Goal: Task Accomplishment & Management: Manage account settings

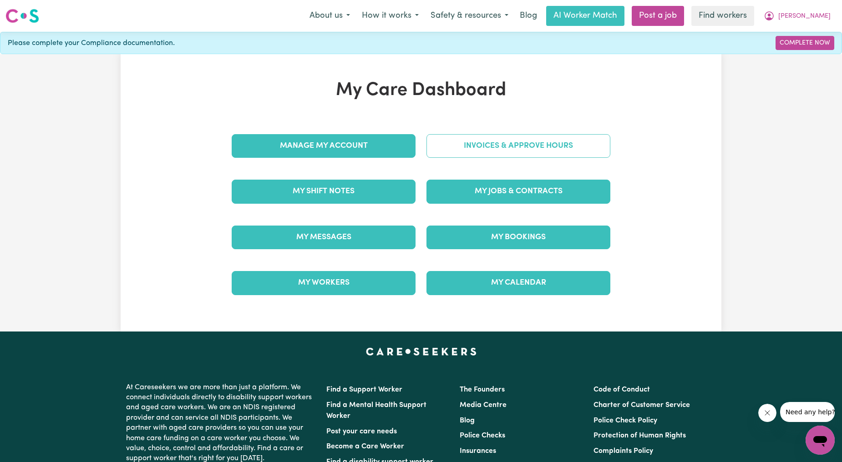
click at [490, 140] on link "Invoices & Approve Hours" at bounding box center [518, 146] width 184 height 24
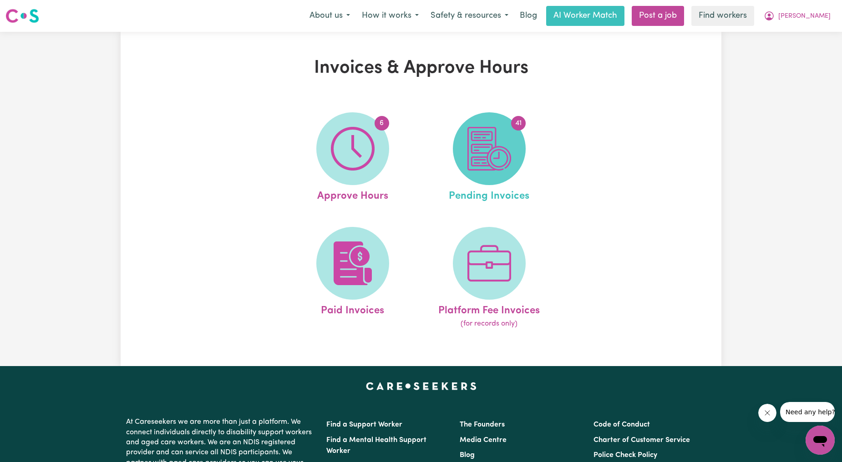
click at [490, 167] on img at bounding box center [489, 149] width 44 height 44
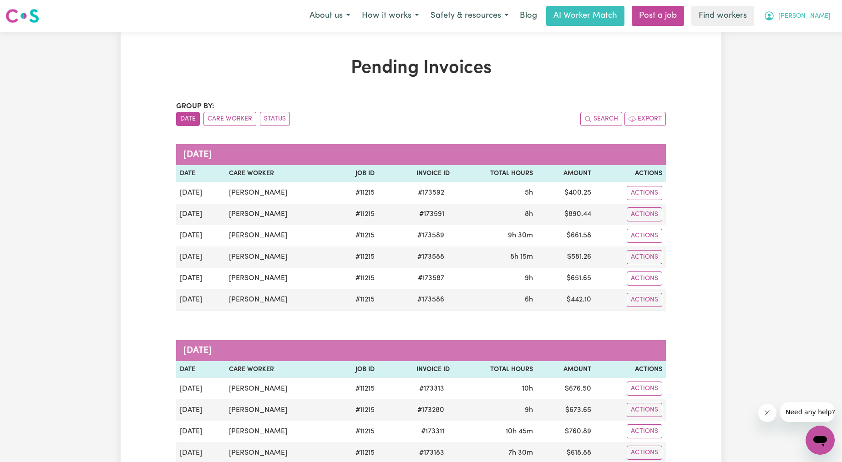
click at [807, 10] on button "[PERSON_NAME]" at bounding box center [797, 15] width 79 height 19
click at [803, 35] on link "My Dashboard" at bounding box center [800, 35] width 72 height 17
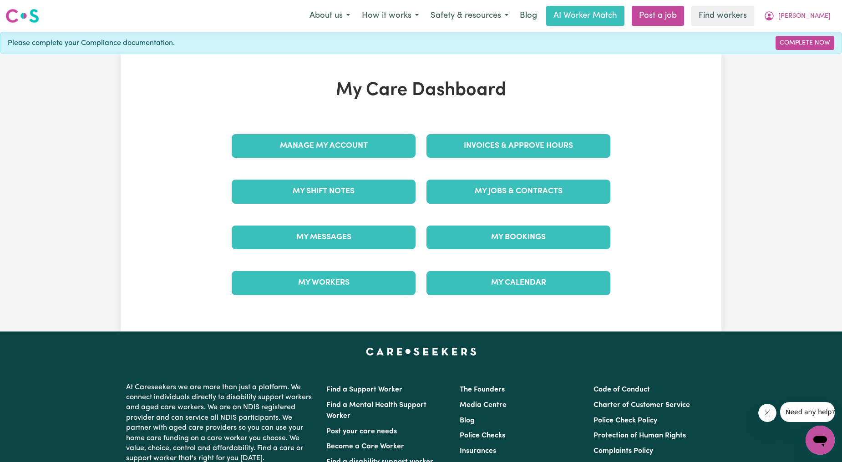
click at [504, 126] on div "Invoices & Approve Hours" at bounding box center [518, 145] width 195 height 45
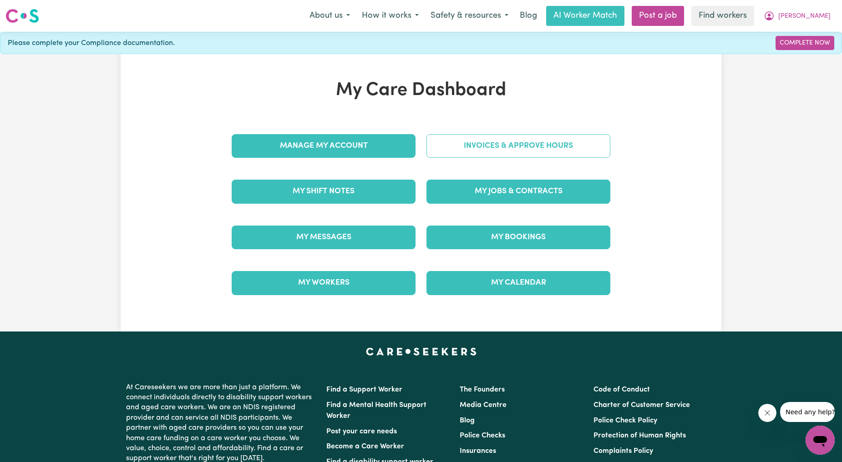
click at [488, 147] on link "Invoices & Approve Hours" at bounding box center [518, 146] width 184 height 24
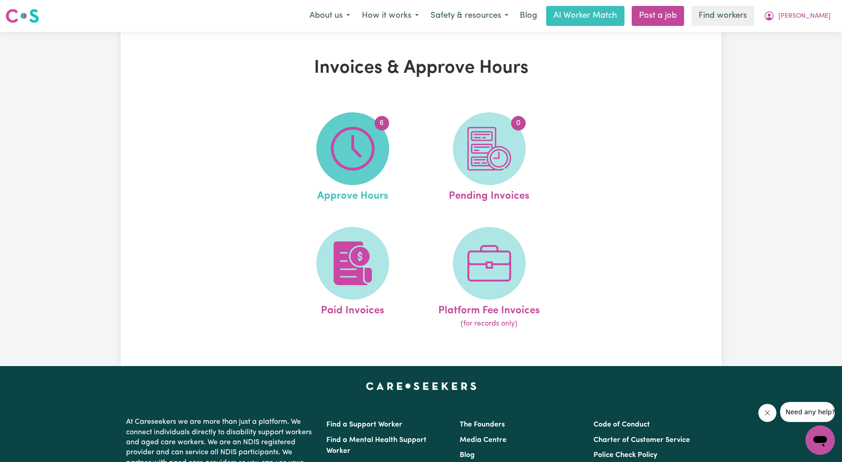
click at [343, 155] on img at bounding box center [353, 149] width 44 height 44
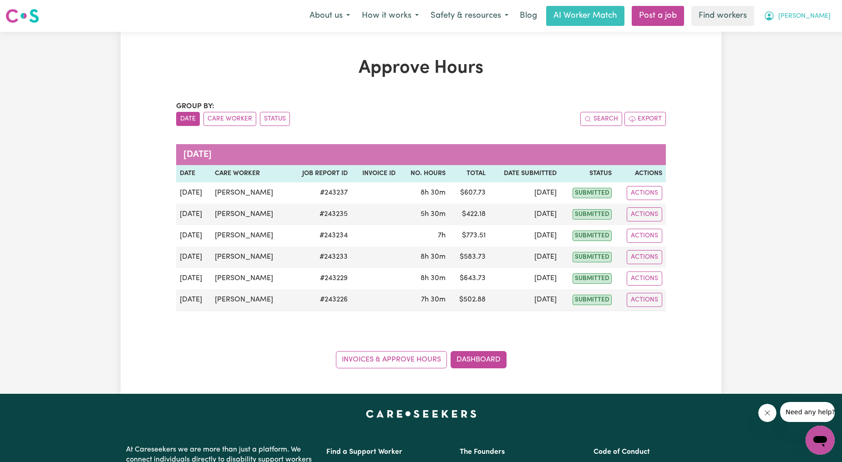
click at [812, 21] on span "[PERSON_NAME]" at bounding box center [804, 16] width 52 height 10
click at [790, 35] on link "My Dashboard" at bounding box center [800, 35] width 72 height 17
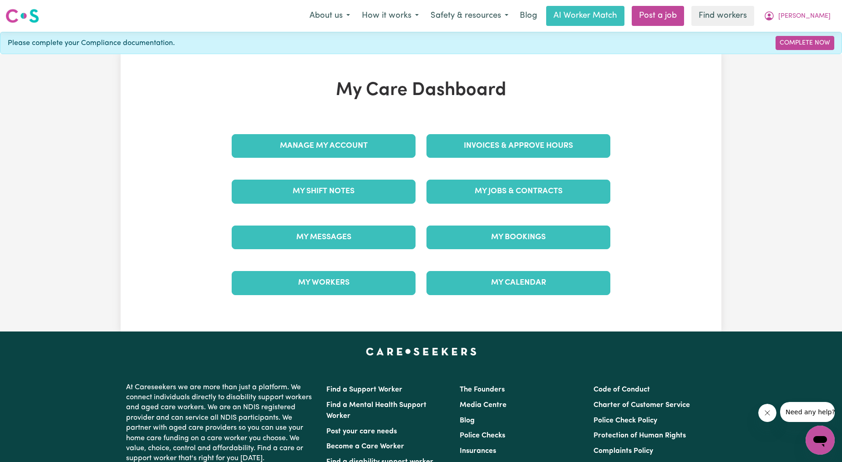
click at [512, 133] on div "Invoices & Approve Hours" at bounding box center [518, 145] width 195 height 45
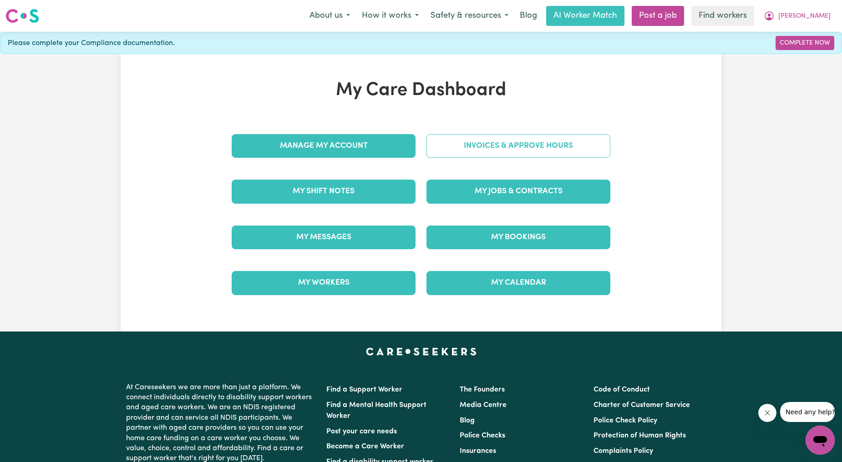
click at [496, 147] on link "Invoices & Approve Hours" at bounding box center [518, 146] width 184 height 24
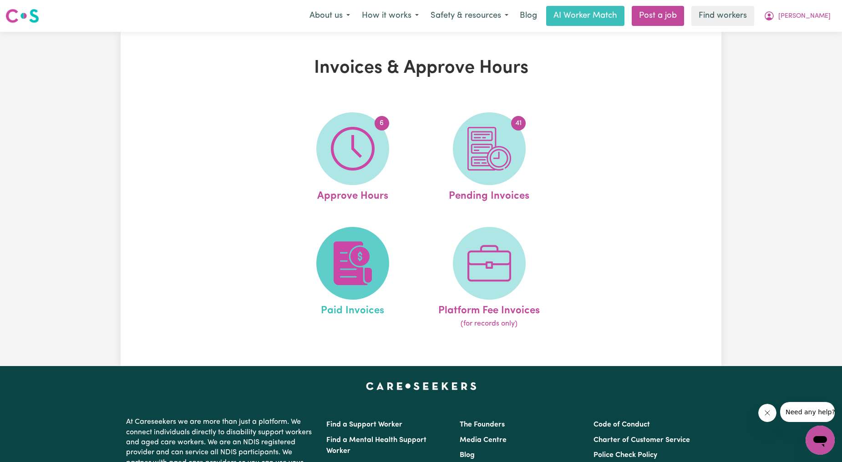
click at [366, 269] on img at bounding box center [353, 264] width 44 height 44
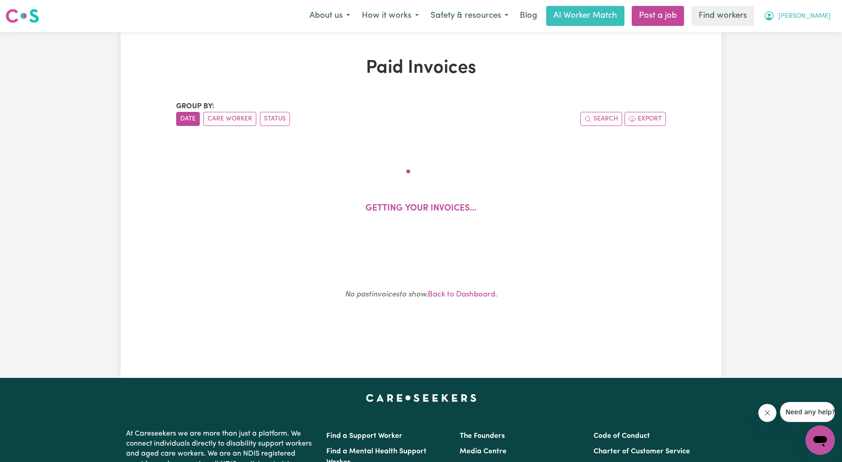
click at [817, 16] on span "[PERSON_NAME]" at bounding box center [804, 16] width 52 height 10
click at [804, 29] on link "My Dashboard" at bounding box center [800, 35] width 72 height 17
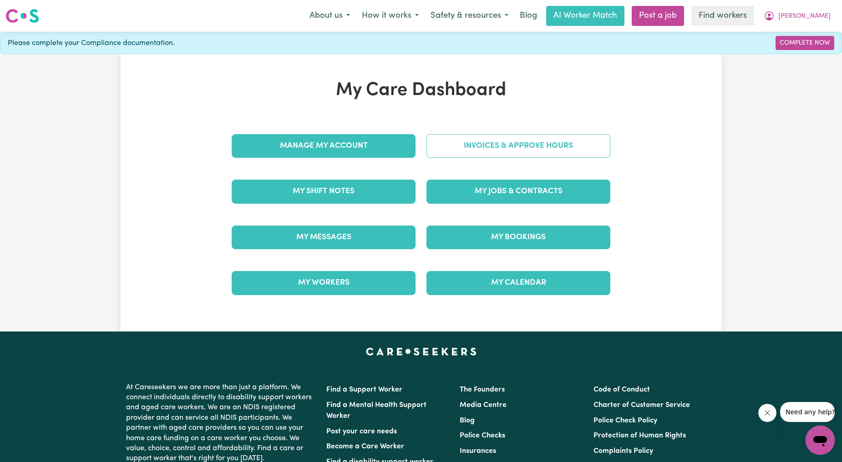
click at [541, 146] on link "Invoices & Approve Hours" at bounding box center [518, 146] width 184 height 24
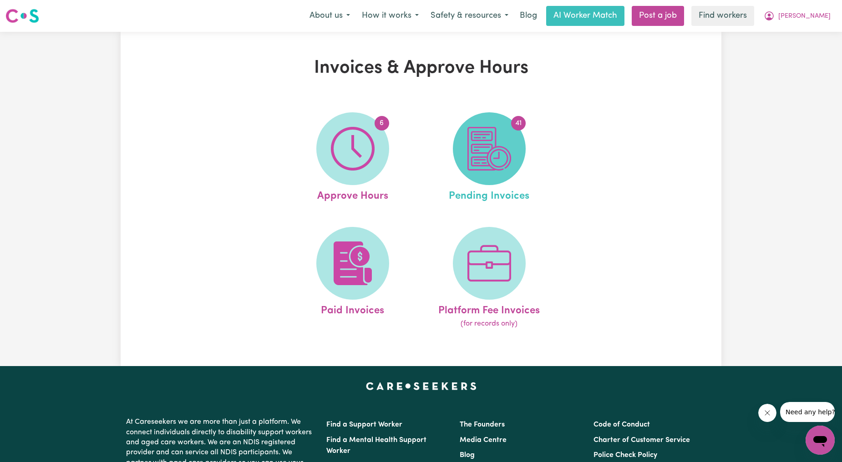
click at [492, 157] on img at bounding box center [489, 149] width 44 height 44
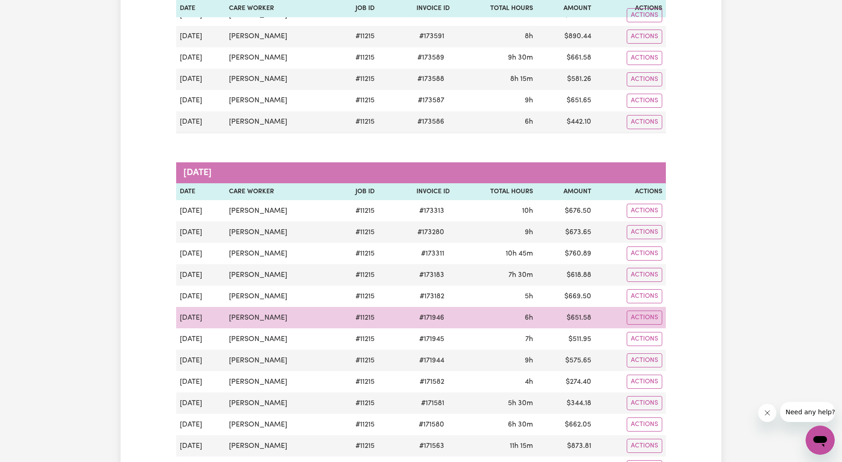
scroll to position [168, 0]
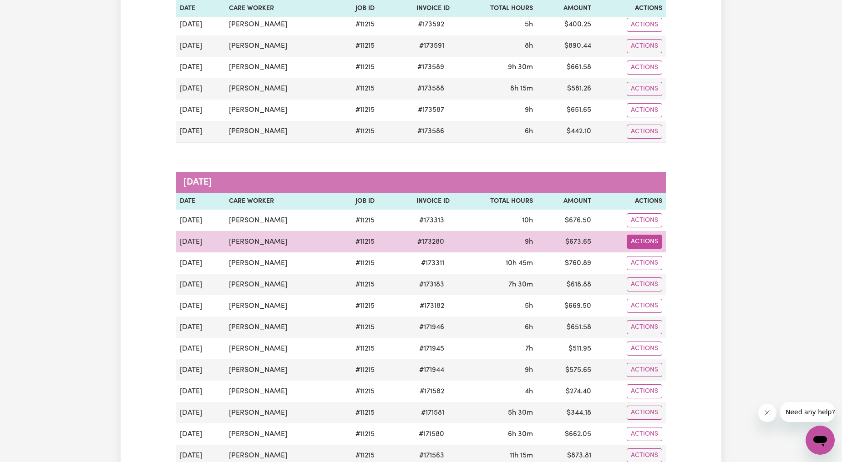
click at [652, 242] on button "Actions" at bounding box center [644, 242] width 35 height 14
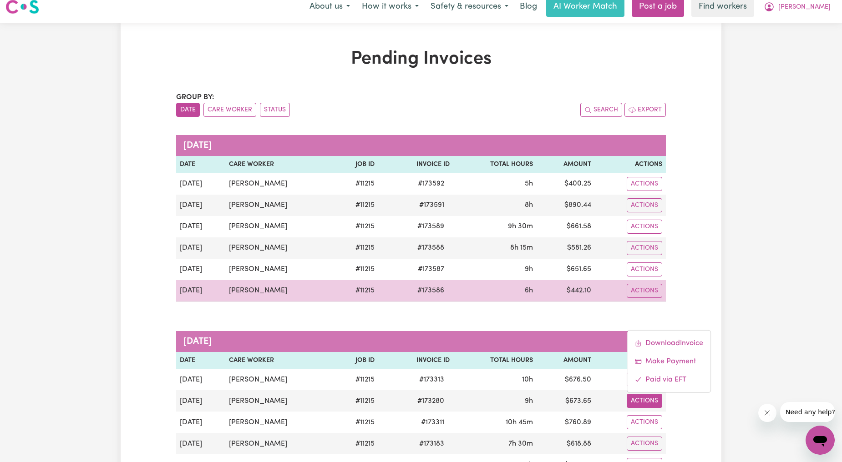
scroll to position [0, 0]
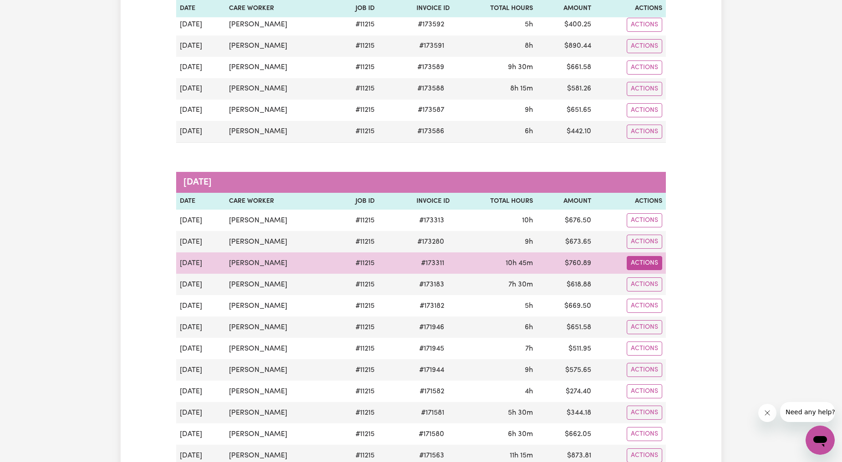
click at [633, 263] on button "Actions" at bounding box center [644, 263] width 35 height 14
click at [681, 281] on link "Download Invoice" at bounding box center [668, 285] width 83 height 18
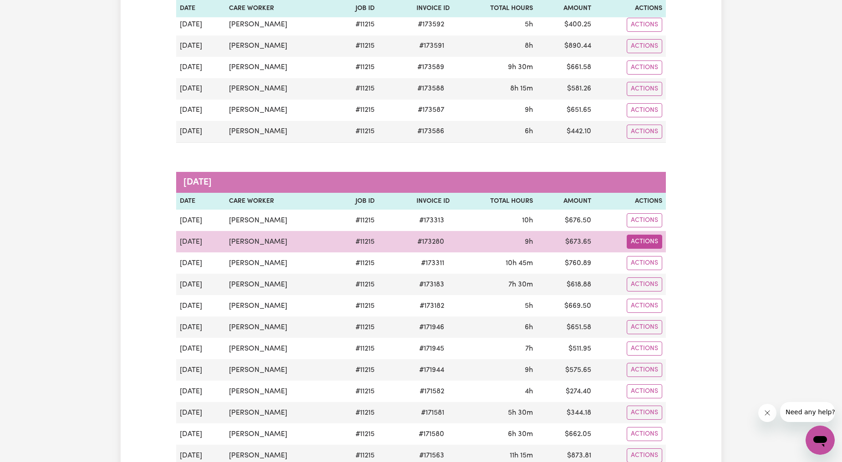
click at [636, 246] on button "Actions" at bounding box center [644, 242] width 35 height 14
click at [630, 264] on link "Download Invoice" at bounding box center [668, 263] width 83 height 18
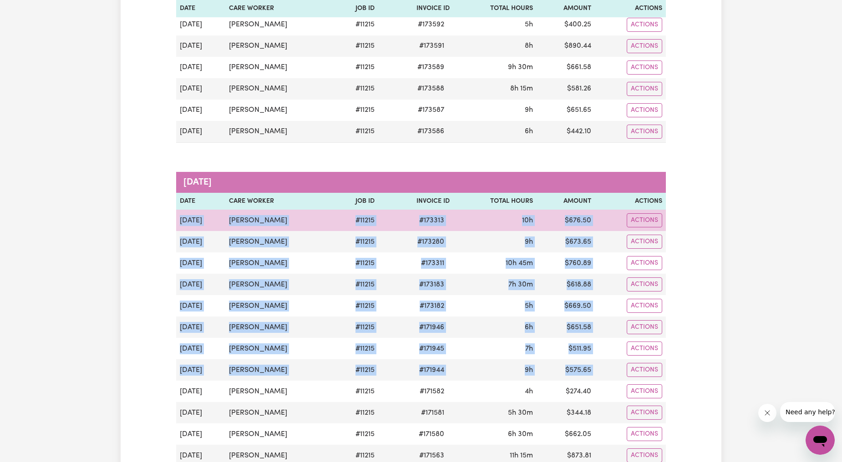
drag, startPoint x: 581, startPoint y: 368, endPoint x: 179, endPoint y: 222, distance: 427.7
click at [179, 222] on tbody "Aug 29 Jafar Najafipour # 11215 # 173313 10h $ 676.50 Actions Aug 27 Jafar Naja…" at bounding box center [421, 424] width 490 height 428
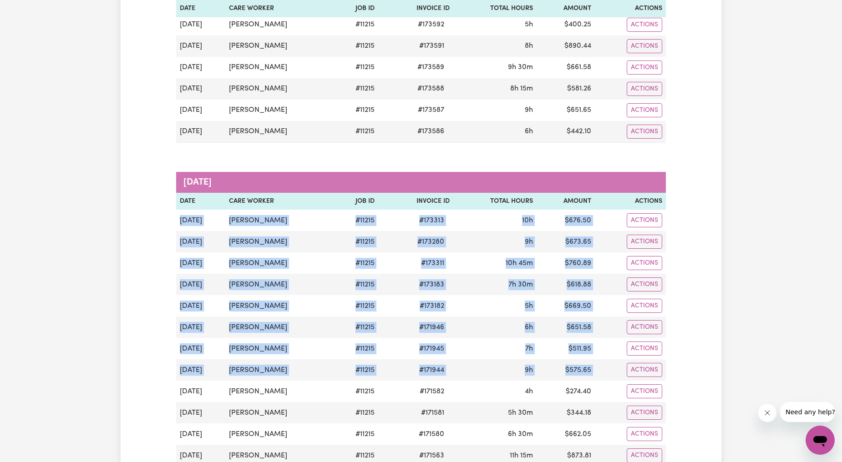
copy tbody "Aug 29 Jafar Najafipour # 11215 # 173313 10h $ 676.50 Actions Aug 27 Jafar Naja…"
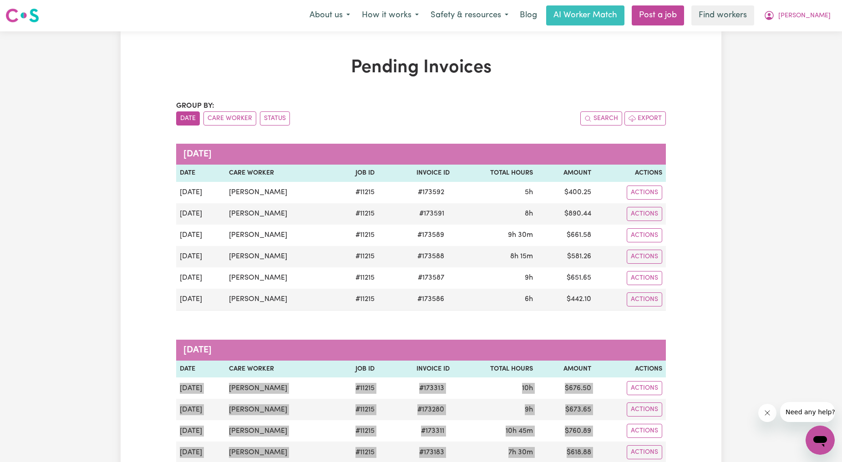
scroll to position [0, 0]
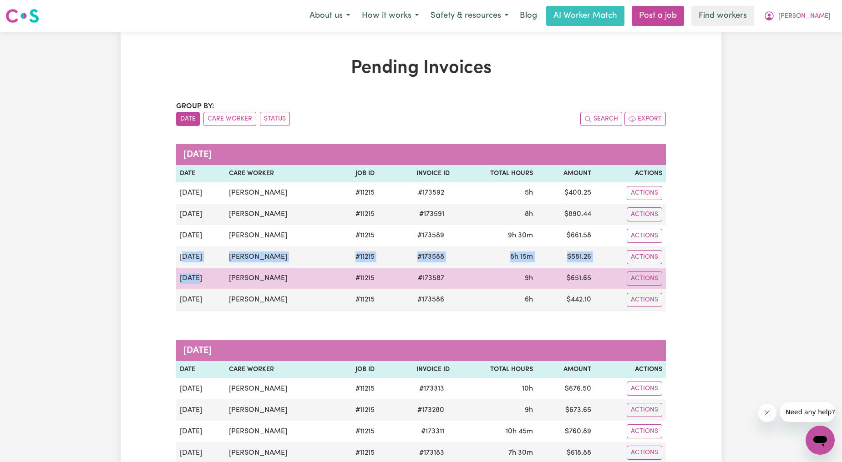
drag, startPoint x: 183, startPoint y: 255, endPoint x: 205, endPoint y: 289, distance: 40.5
click at [205, 289] on tbody "Sep 8 Jafar Najafipour # 11215 # 173592 5h $ 400.25 Actions Sep 6 Jafar Najafip…" at bounding box center [421, 246] width 490 height 129
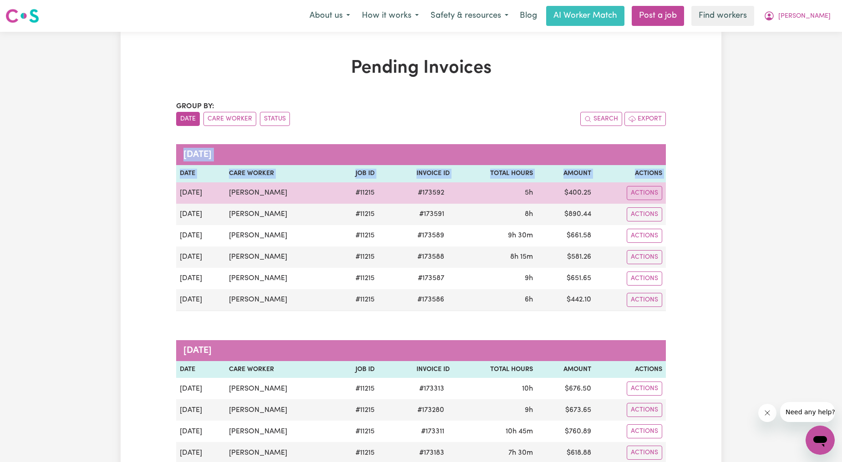
drag, startPoint x: 608, startPoint y: 300, endPoint x: 181, endPoint y: 194, distance: 440.3
click at [181, 194] on tbody "Sep 8 Jafar Najafipour # 11215 # 173592 5h $ 400.25 Actions Sep 6 Jafar Najafip…" at bounding box center [421, 246] width 490 height 129
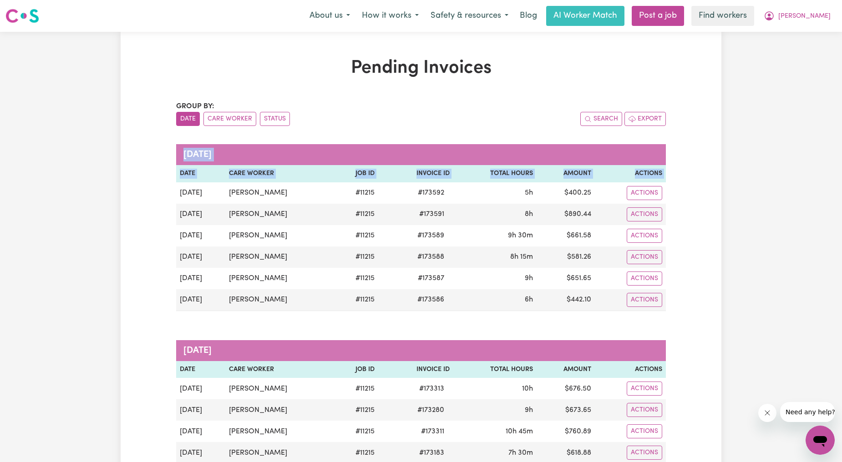
copy table "September 2025 Date Care Worker Job ID Invoice ID Total Hours Amount Actions"
click at [819, 16] on span "[PERSON_NAME]" at bounding box center [804, 16] width 52 height 10
click at [799, 35] on link "My Dashboard" at bounding box center [800, 35] width 72 height 17
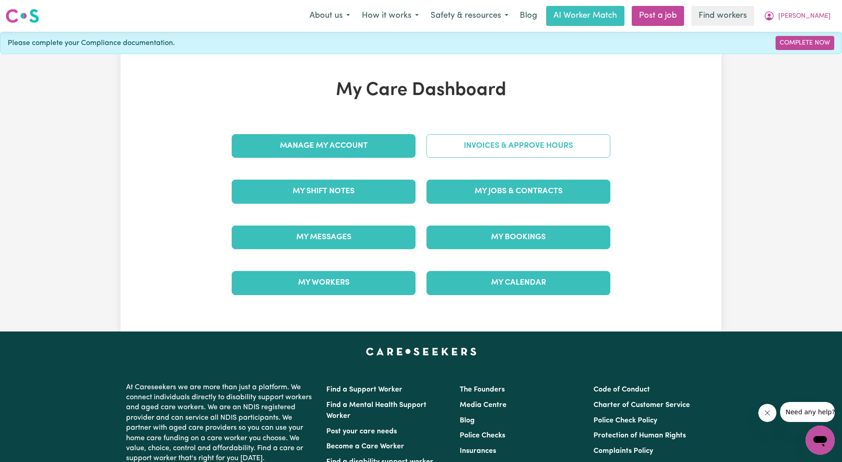
click at [443, 142] on link "Invoices & Approve Hours" at bounding box center [518, 146] width 184 height 24
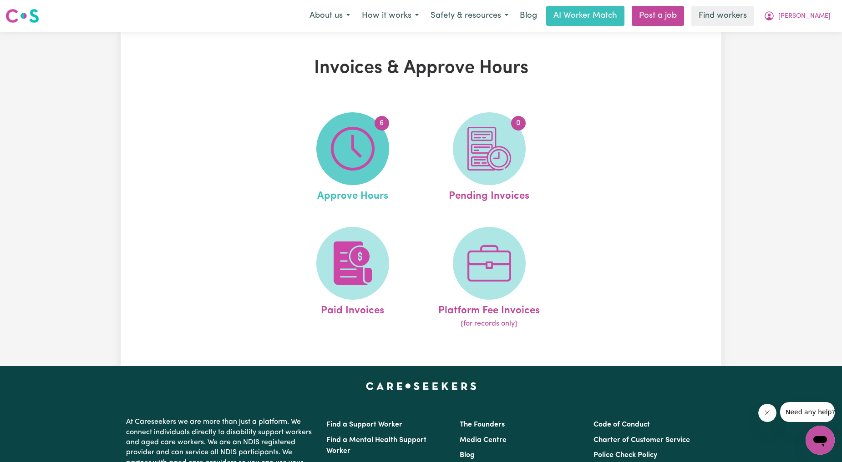
click at [386, 149] on span "6" at bounding box center [352, 148] width 73 height 73
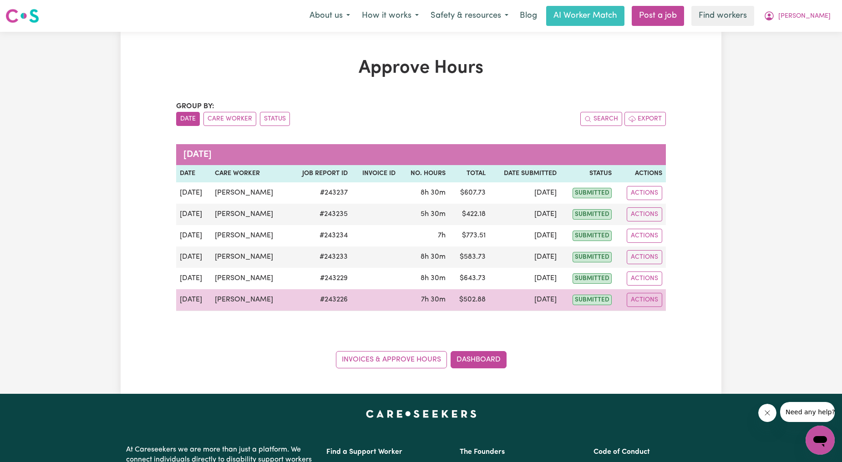
click at [508, 298] on td "[DATE]" at bounding box center [524, 300] width 71 height 22
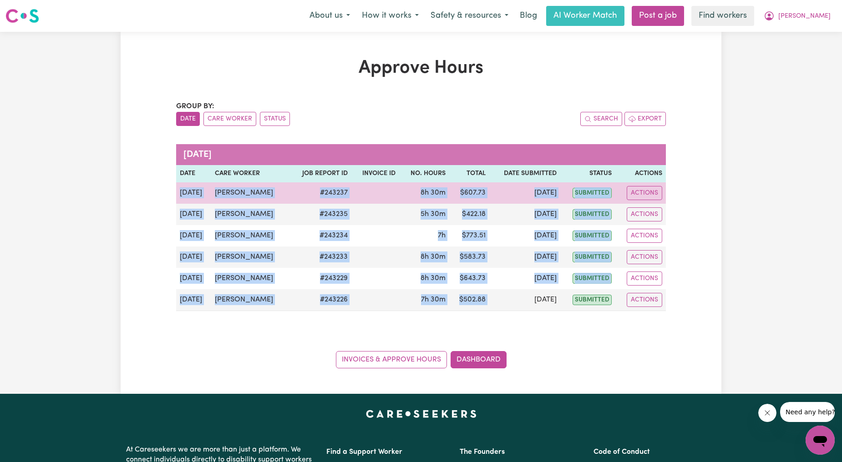
drag, startPoint x: 451, startPoint y: 294, endPoint x: 177, endPoint y: 199, distance: 290.2
click at [177, 199] on tbody "Sep 17 Jafar Najafipour # 243237 8h 30m $ 607.73 Sep 23 submitted Actions Sep 1…" at bounding box center [421, 246] width 490 height 129
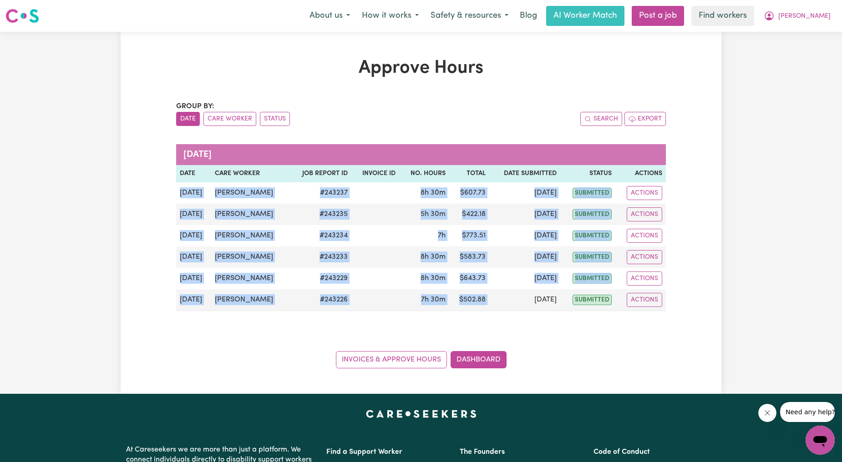
copy tbody "Sep 17 Jafar Najafipour # 243237 8h 30m $ 607.73 Sep 23 submitted Actions Sep 1…"
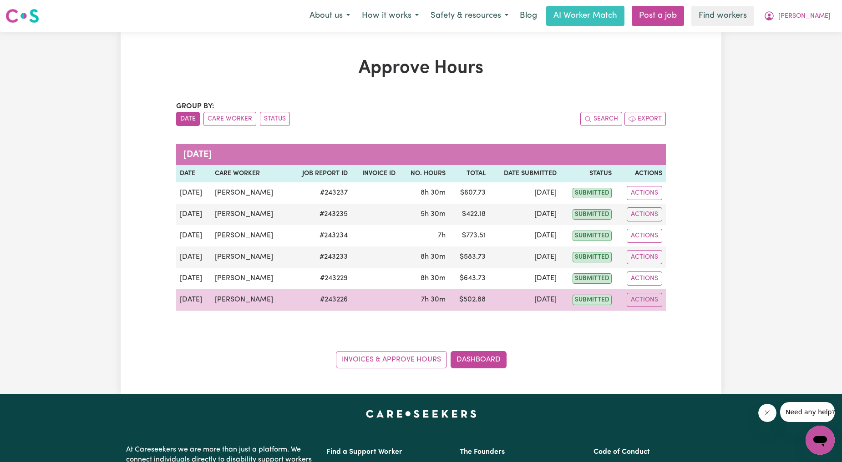
click at [656, 292] on td "Actions" at bounding box center [640, 300] width 51 height 22
click at [649, 307] on button "Actions" at bounding box center [644, 300] width 35 height 14
click at [649, 319] on link "View Job Report" at bounding box center [666, 321] width 78 height 18
select select "pm"
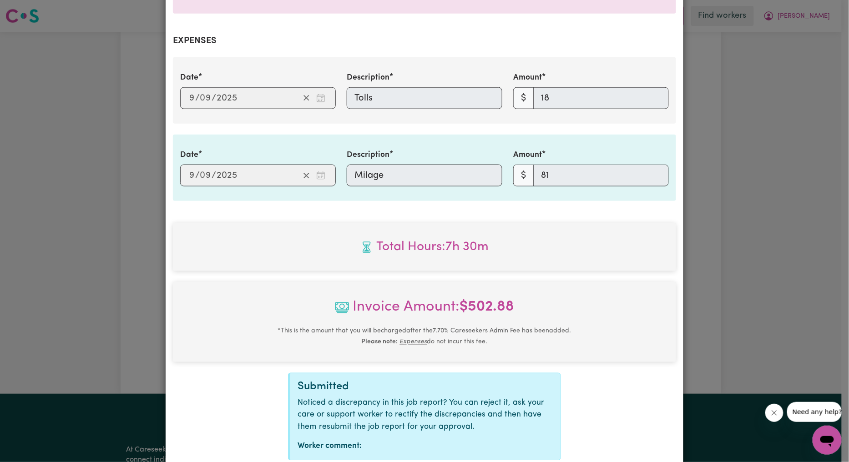
scroll to position [384, 0]
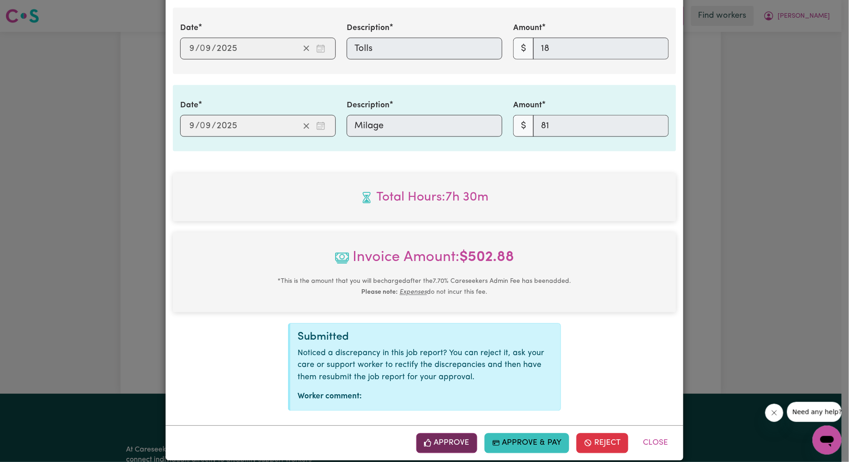
click at [442, 434] on button "Approve" at bounding box center [446, 444] width 61 height 20
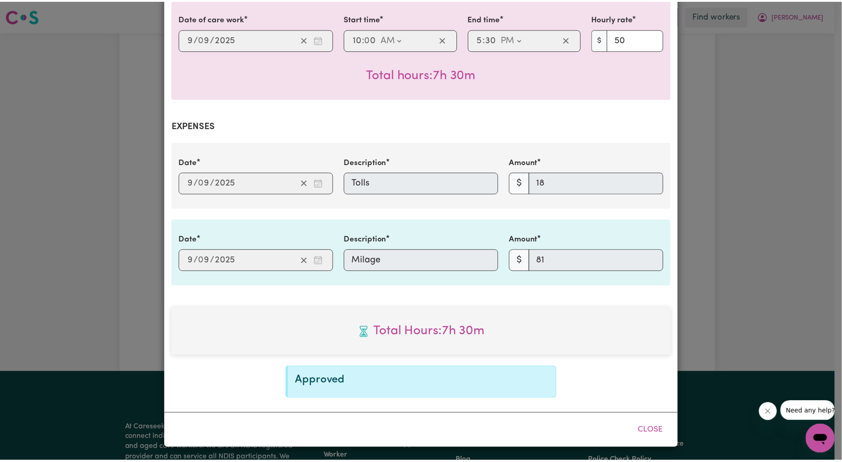
scroll to position [238, 0]
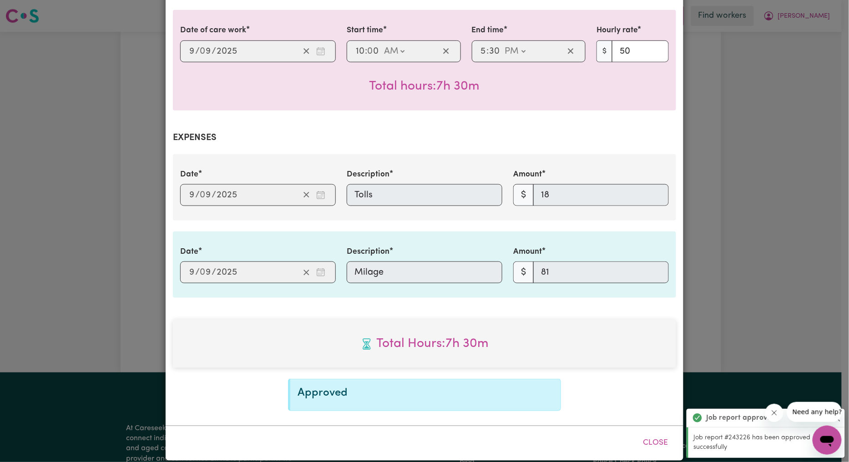
click at [753, 270] on div "Job Report # 243226 - Jafar Najafipour Summary Job report # 243226 Client name:…" at bounding box center [424, 231] width 849 height 462
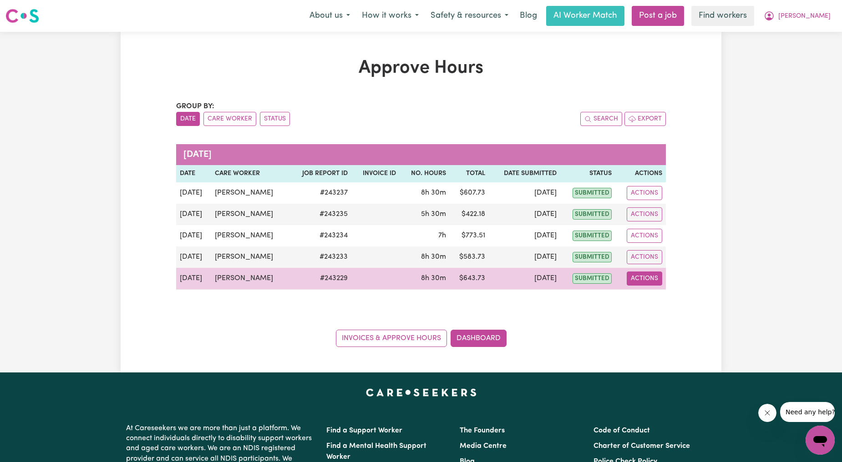
click at [657, 278] on button "Actions" at bounding box center [644, 279] width 35 height 14
click at [661, 301] on link "View Job Report" at bounding box center [666, 300] width 78 height 18
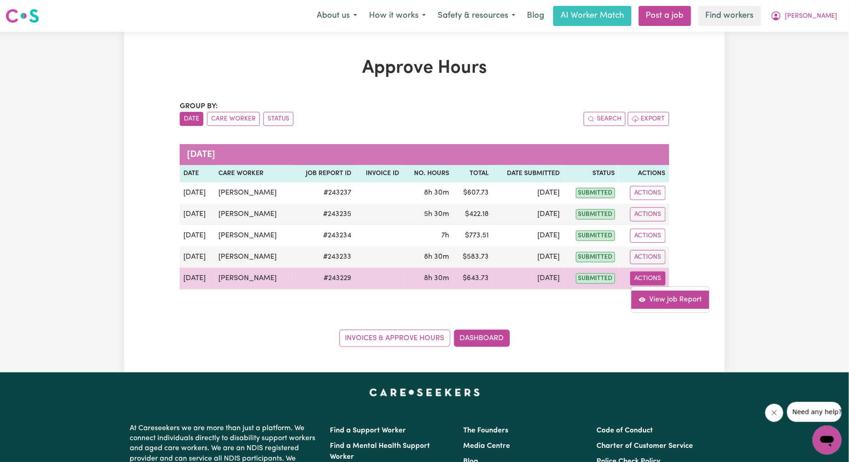
select select "pm"
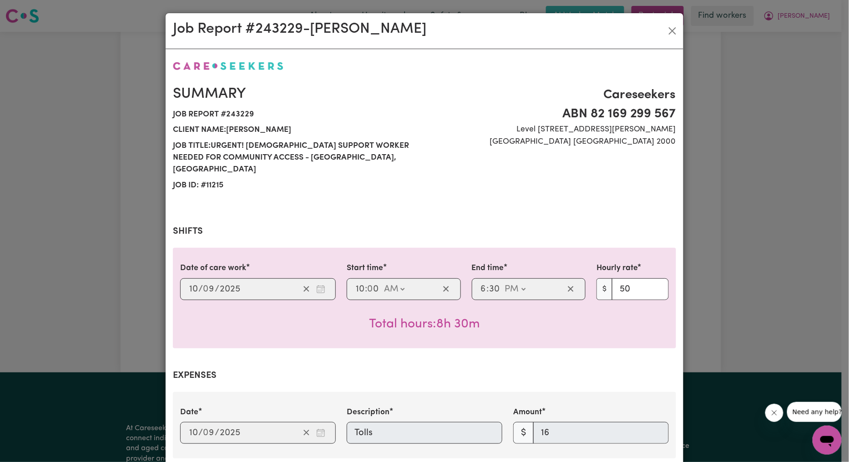
scroll to position [462, 0]
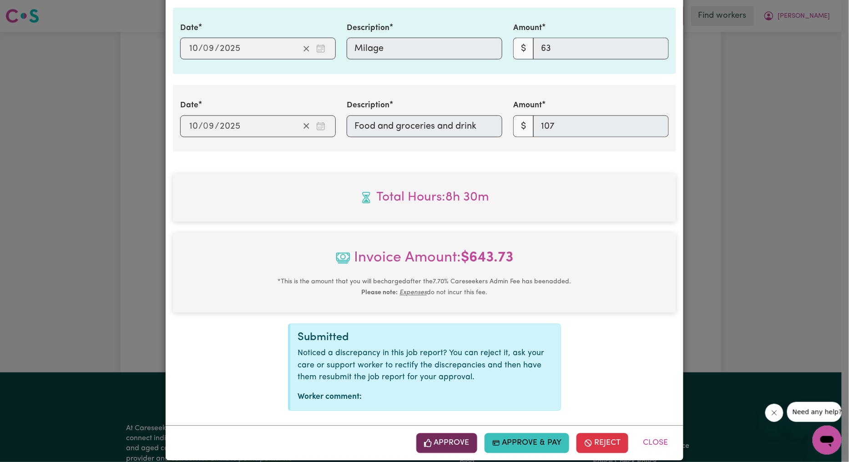
click at [445, 434] on button "Approve" at bounding box center [446, 444] width 61 height 20
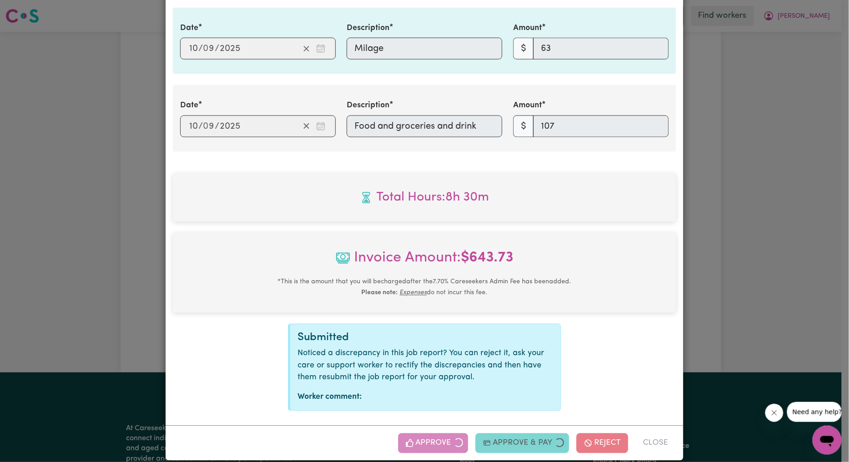
scroll to position [316, 0]
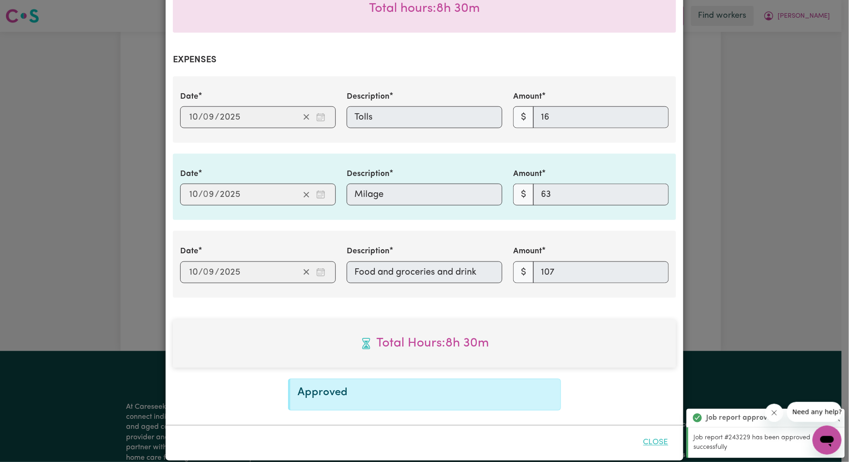
click at [651, 433] on button "Close" at bounding box center [656, 443] width 40 height 20
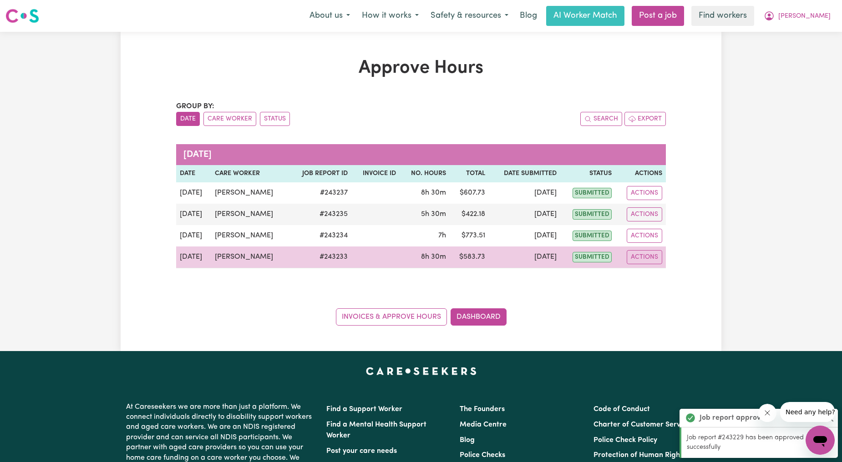
click at [654, 266] on td "Actions" at bounding box center [640, 258] width 51 height 22
click at [652, 258] on button "Actions" at bounding box center [644, 257] width 35 height 14
click at [656, 273] on link "View Job Report" at bounding box center [666, 278] width 78 height 18
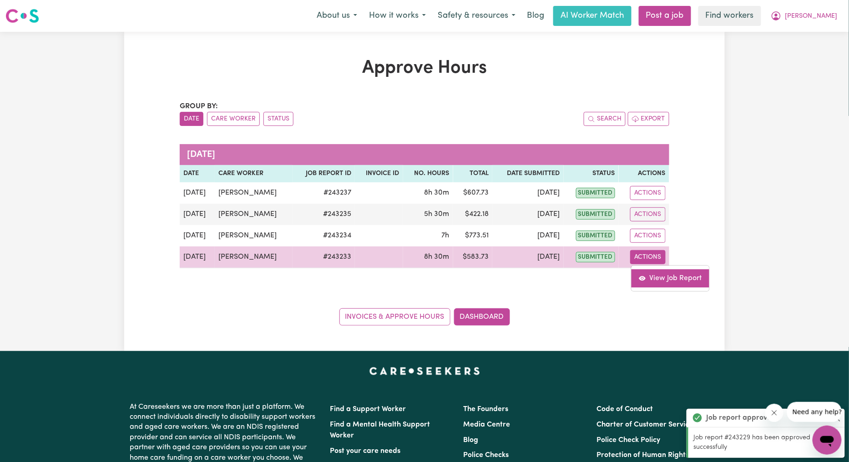
select select "pm"
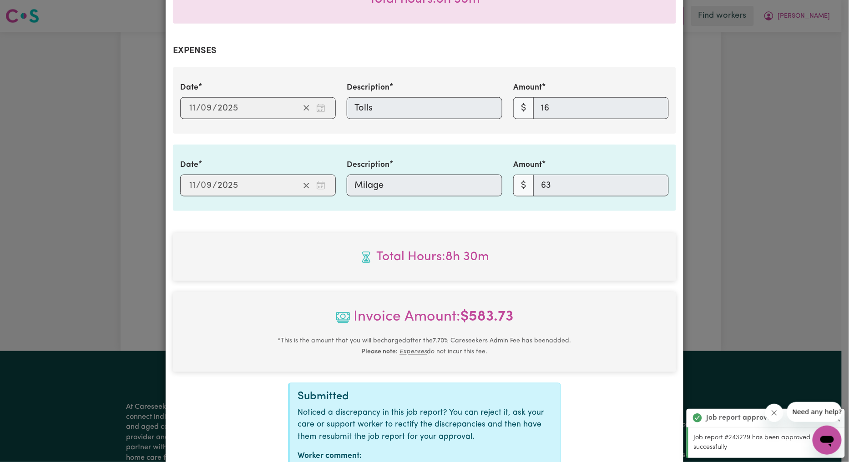
scroll to position [384, 0]
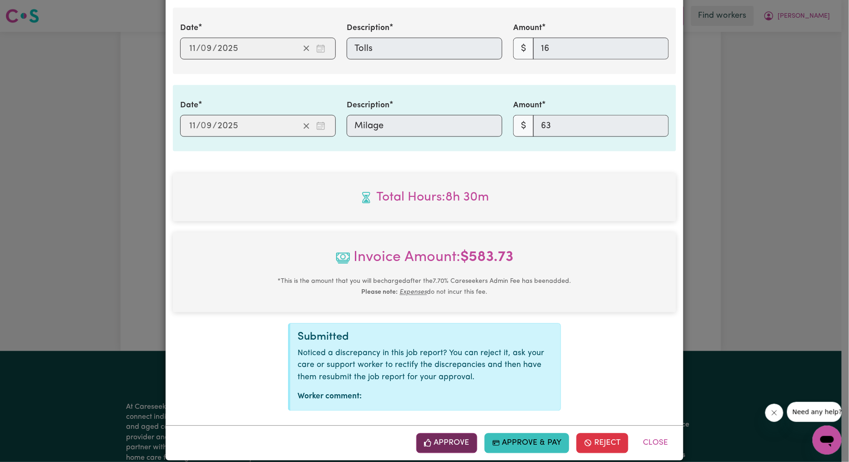
click at [439, 434] on button "Approve" at bounding box center [446, 444] width 61 height 20
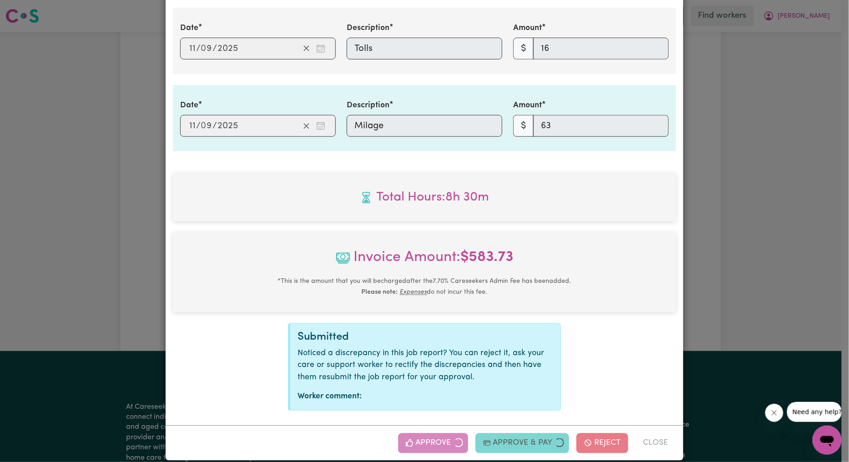
scroll to position [238, 0]
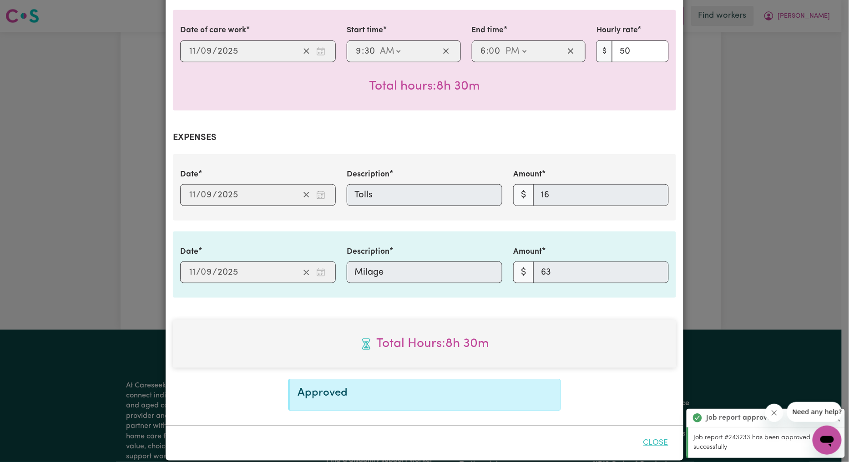
click at [640, 434] on button "Close" at bounding box center [656, 444] width 40 height 20
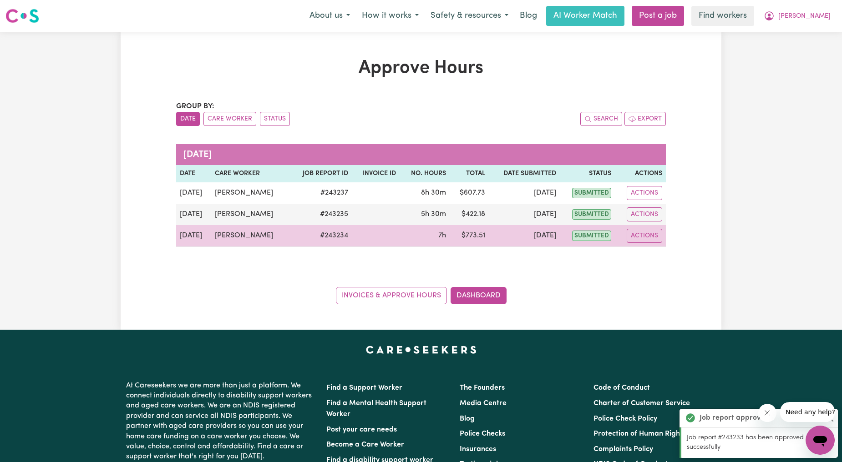
click at [649, 247] on td "Actions" at bounding box center [640, 236] width 51 height 22
click at [651, 241] on button "Actions" at bounding box center [644, 236] width 35 height 14
click at [662, 251] on link "View Job Report" at bounding box center [666, 257] width 78 height 18
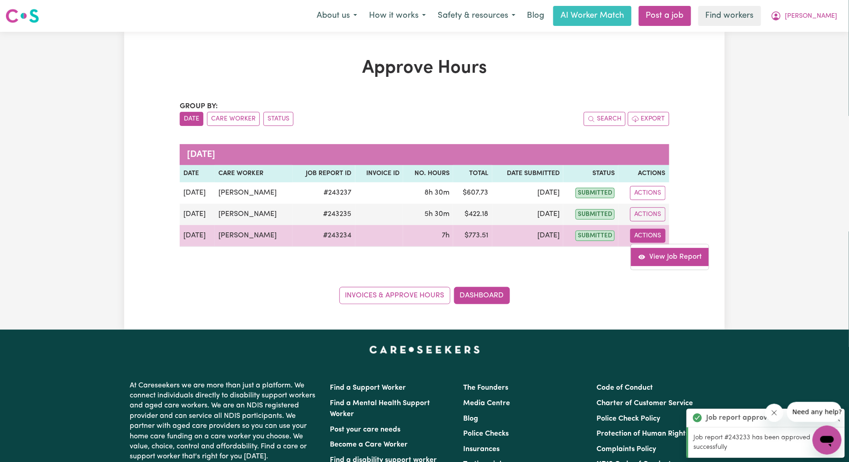
select select "pm"
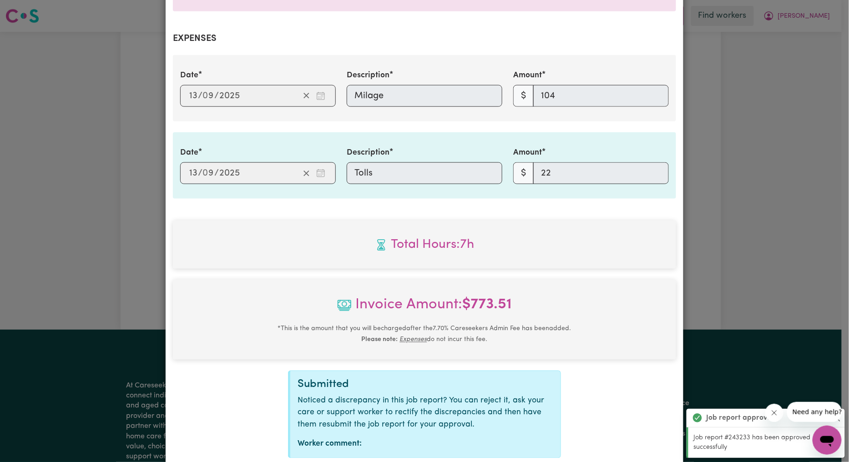
scroll to position [384, 0]
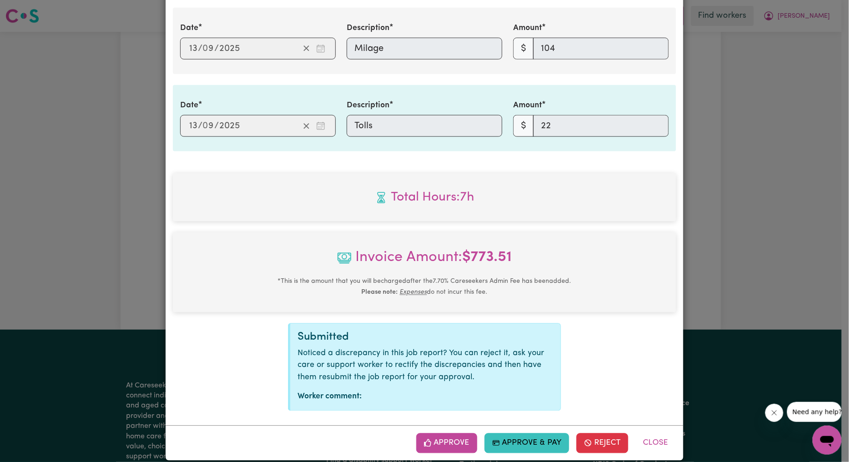
click at [421, 426] on div "Approve Approve & Pay Reject Close" at bounding box center [425, 443] width 518 height 35
click at [433, 434] on button "Approve" at bounding box center [446, 444] width 61 height 20
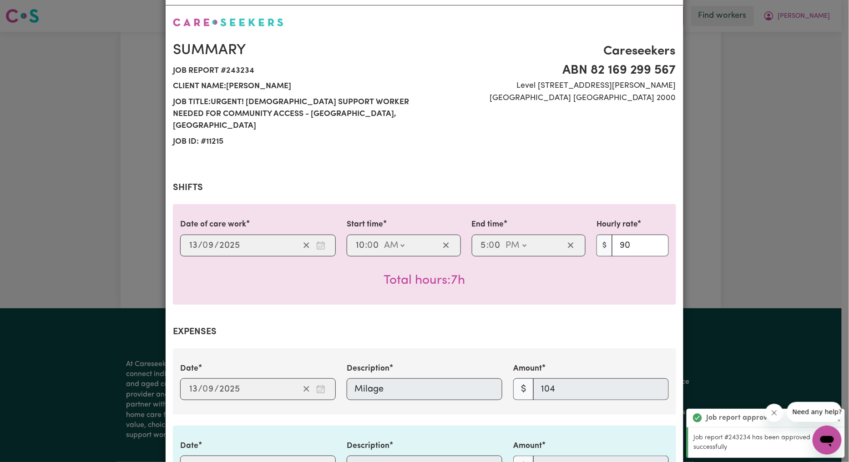
scroll to position [0, 0]
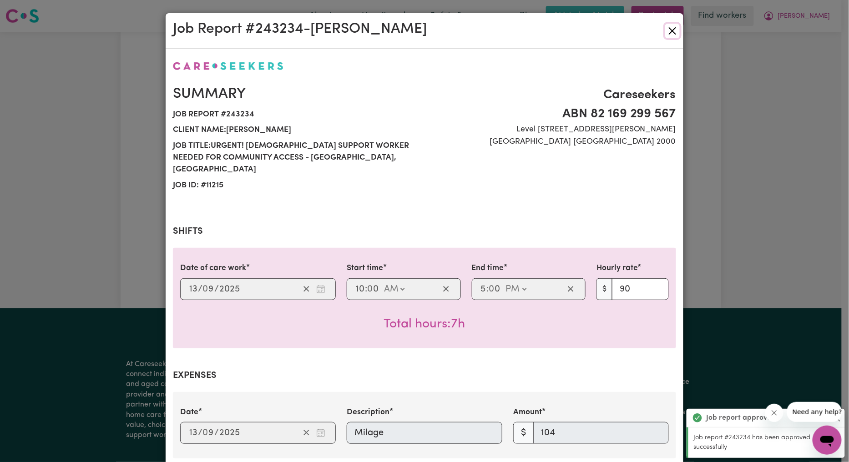
click at [671, 24] on button "Close" at bounding box center [672, 31] width 15 height 15
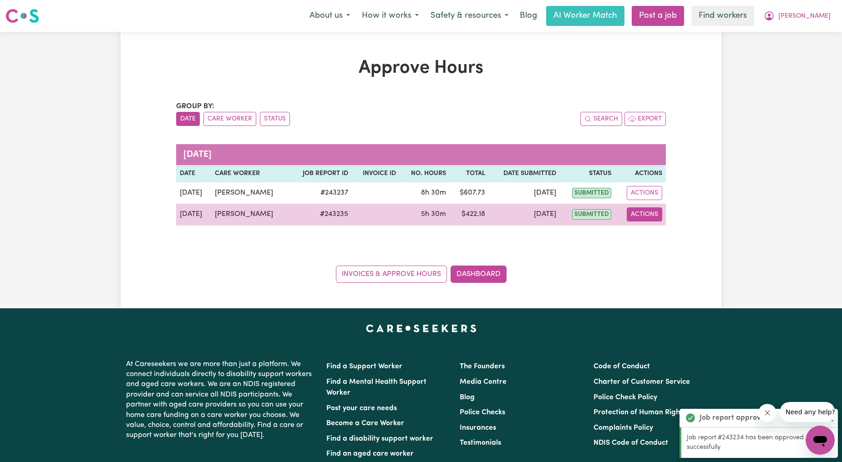
click at [643, 217] on button "Actions" at bounding box center [644, 214] width 35 height 14
click at [655, 229] on link "View Job Report" at bounding box center [666, 236] width 78 height 18
select select "pm"
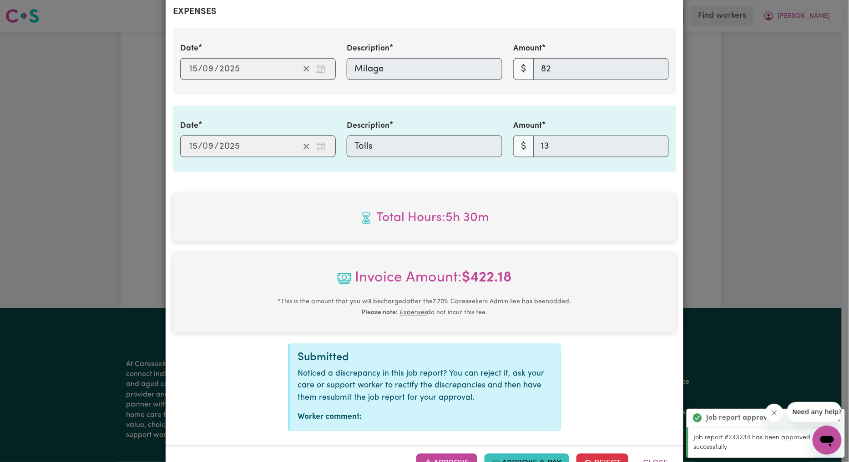
scroll to position [384, 0]
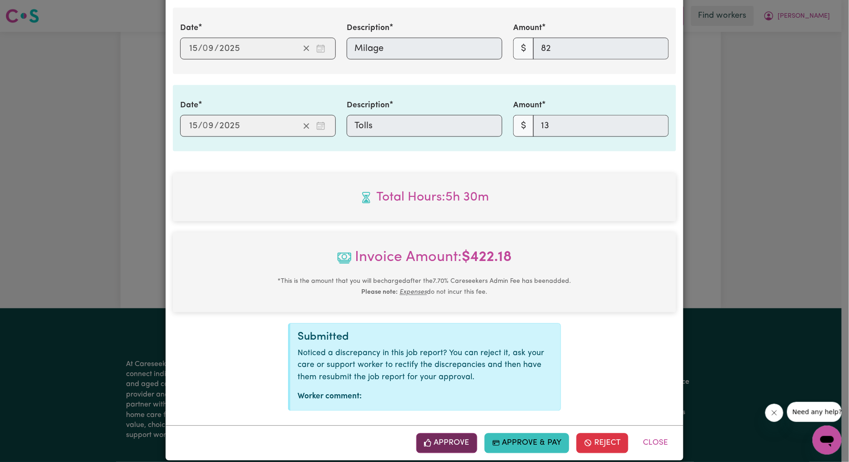
click at [444, 434] on button "Approve" at bounding box center [446, 444] width 61 height 20
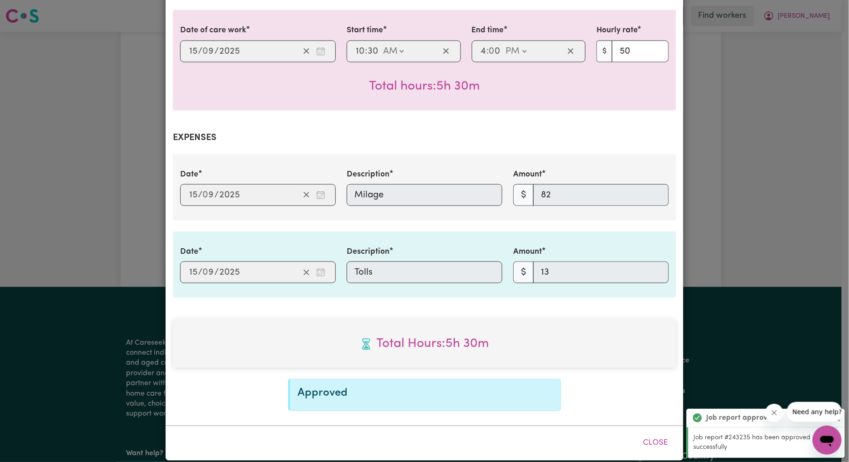
scroll to position [0, 0]
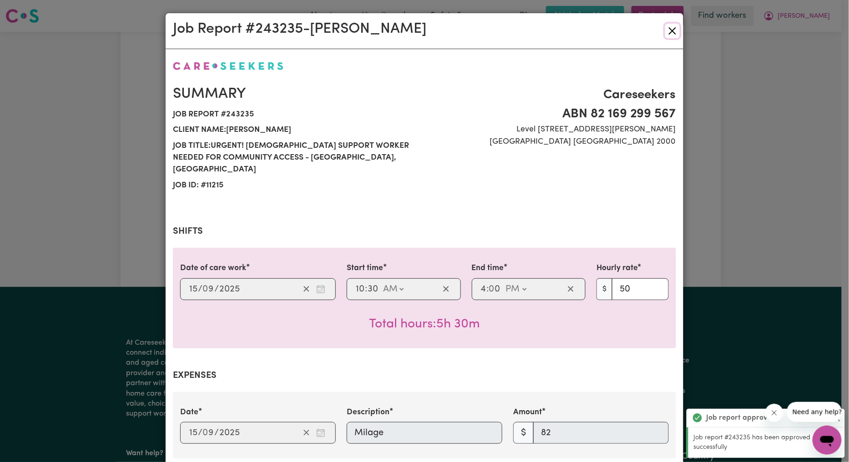
click at [672, 36] on button "Close" at bounding box center [672, 31] width 15 height 15
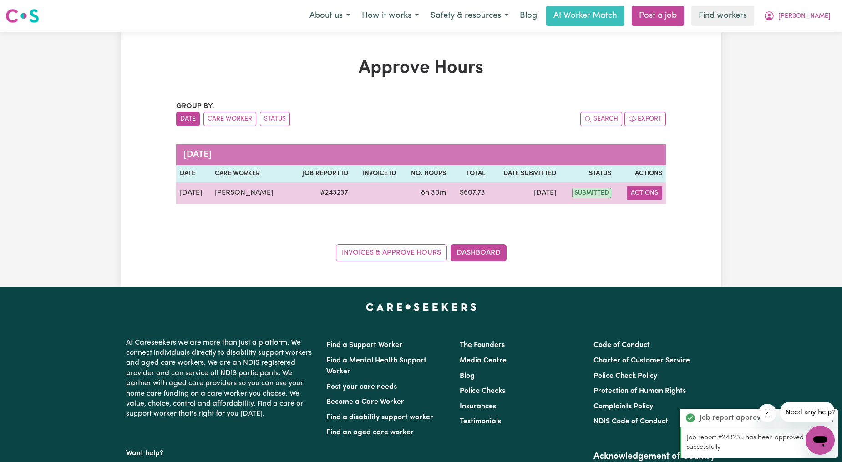
click at [643, 197] on button "Actions" at bounding box center [644, 193] width 35 height 14
click at [647, 206] on link "View Job Report" at bounding box center [666, 214] width 78 height 18
select select "pm"
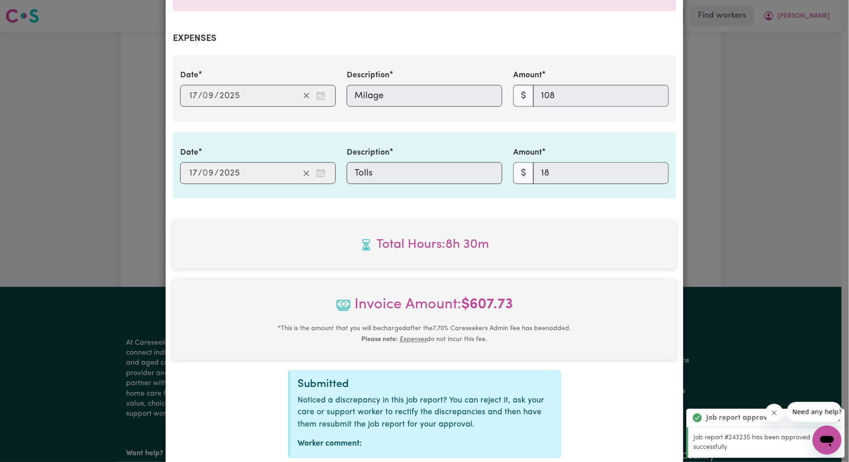
scroll to position [384, 0]
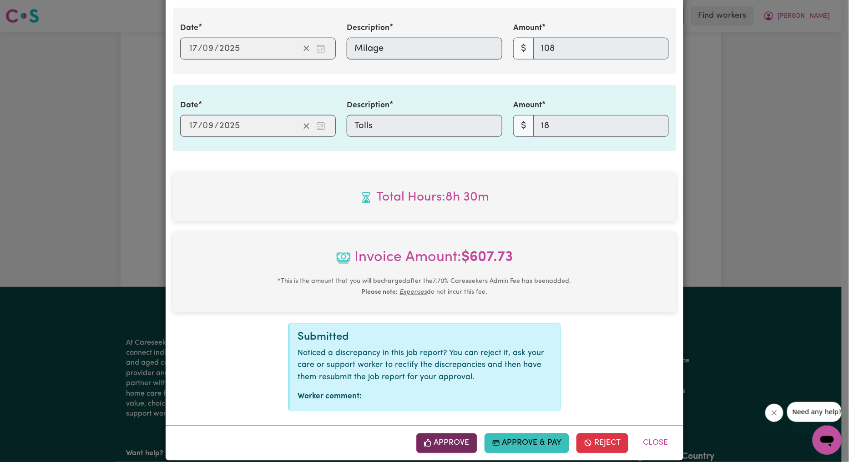
click at [420, 434] on button "Approve" at bounding box center [446, 444] width 61 height 20
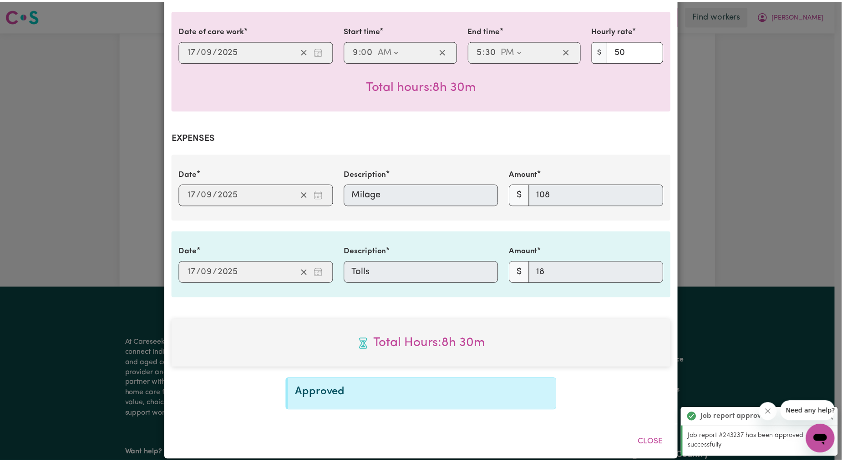
scroll to position [0, 0]
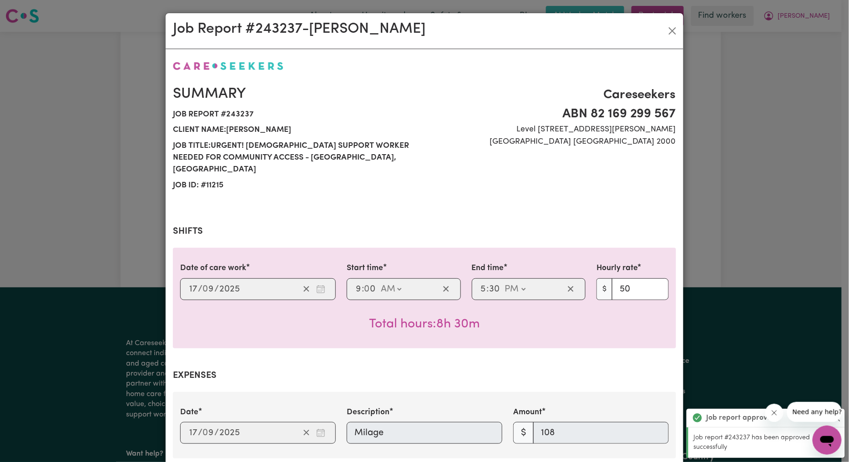
click at [658, 32] on div "Job Report # 243237 - [PERSON_NAME]" at bounding box center [425, 31] width 518 height 36
click at [665, 33] on button "Close" at bounding box center [672, 31] width 15 height 15
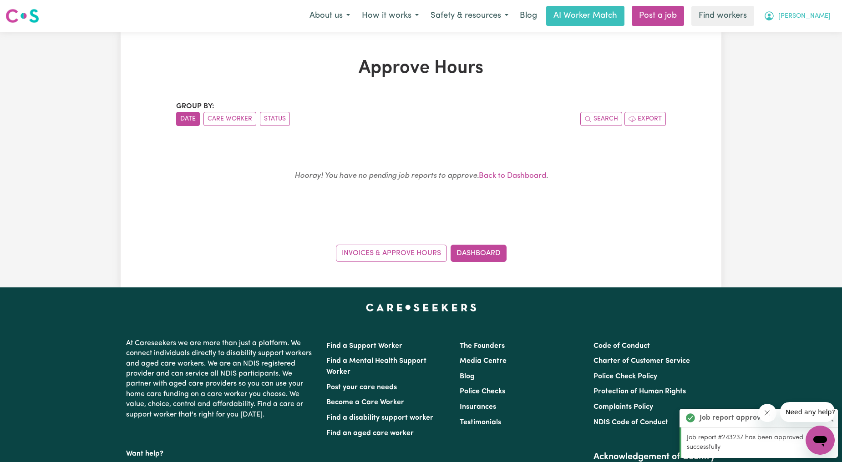
click at [809, 16] on button "[PERSON_NAME]" at bounding box center [797, 15] width 79 height 19
click at [790, 35] on link "My Dashboard" at bounding box center [800, 35] width 72 height 17
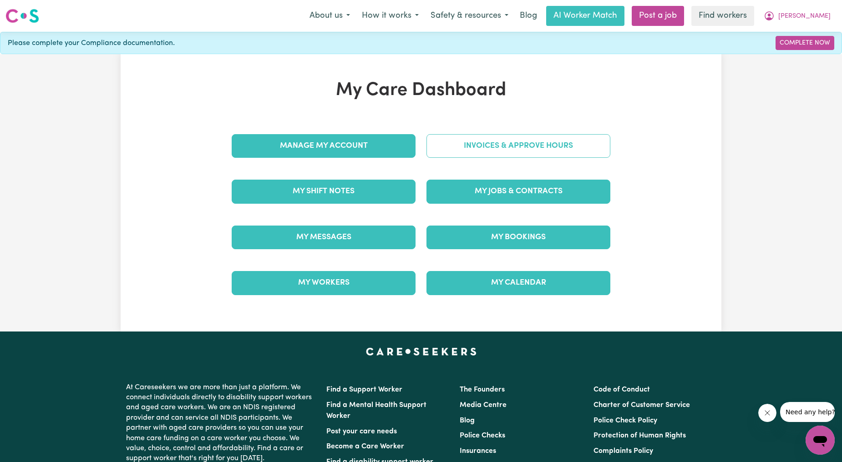
click at [526, 137] on link "Invoices & Approve Hours" at bounding box center [518, 146] width 184 height 24
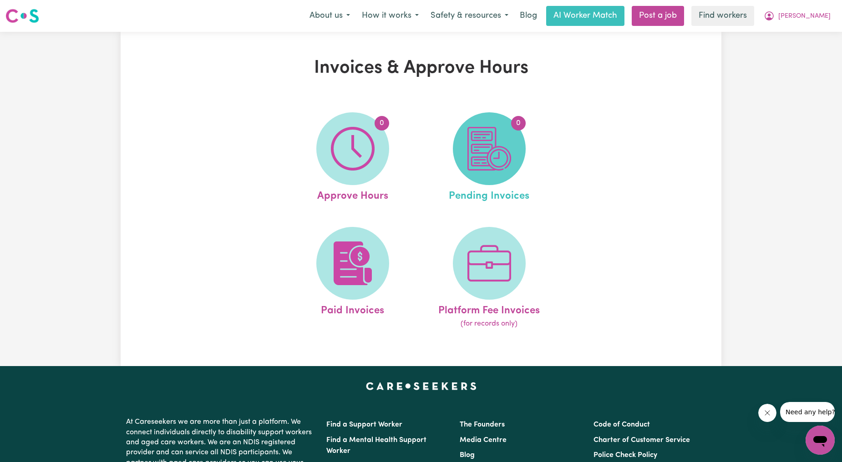
click at [469, 166] on img at bounding box center [489, 149] width 44 height 44
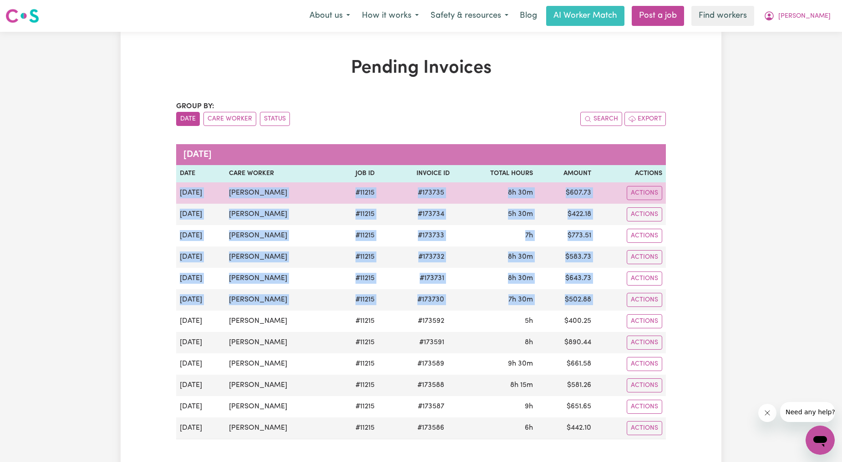
drag, startPoint x: 611, startPoint y: 299, endPoint x: 178, endPoint y: 198, distance: 444.4
click at [178, 198] on tbody "[DATE] [PERSON_NAME] # 11215 # 173735 8h 30m $ 607.73 Actions [DATE] [PERSON_NA…" at bounding box center [421, 310] width 490 height 257
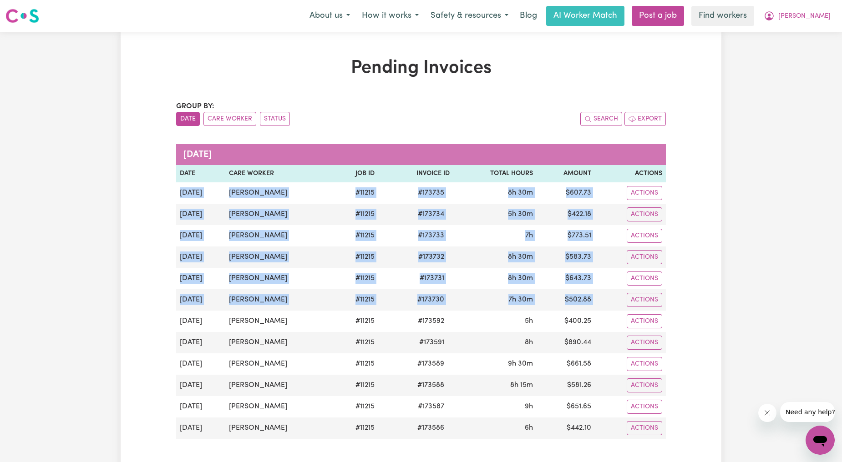
copy tbody "[DATE] [PERSON_NAME] # 11215 # 173735 8h 30m $ 607.73 Actions [DATE] [PERSON_NA…"
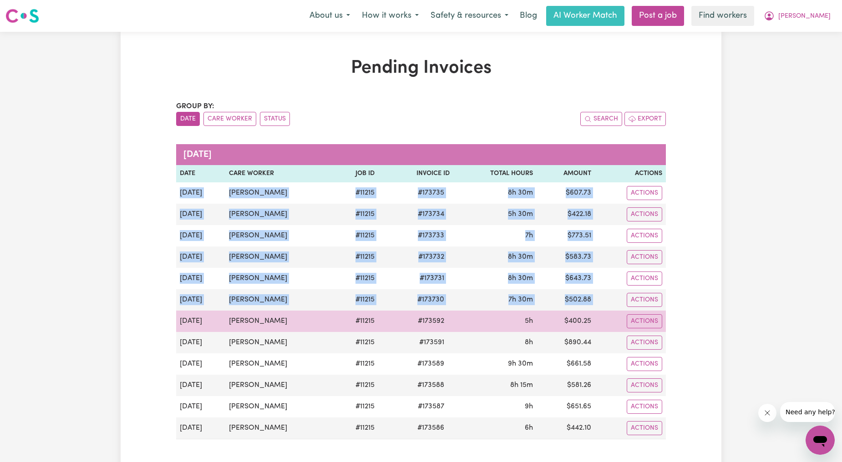
click at [343, 317] on td "# 11215" at bounding box center [356, 321] width 44 height 21
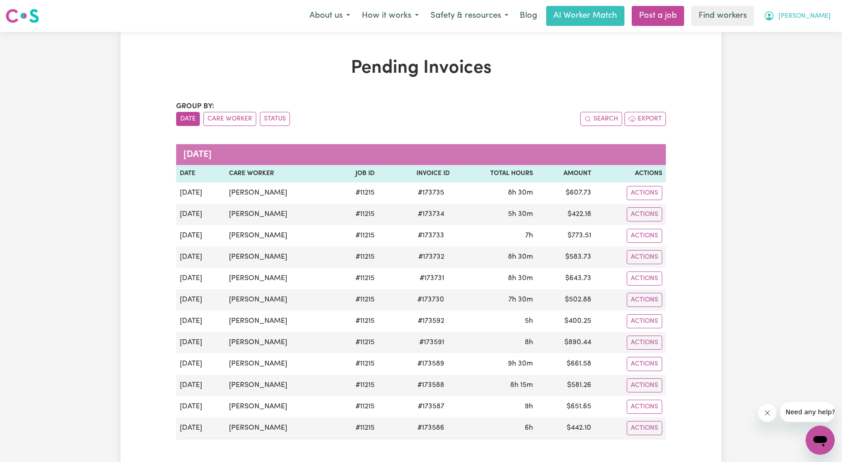
click at [805, 12] on button "[PERSON_NAME]" at bounding box center [797, 15] width 79 height 19
click at [809, 32] on link "My Dashboard" at bounding box center [800, 35] width 72 height 17
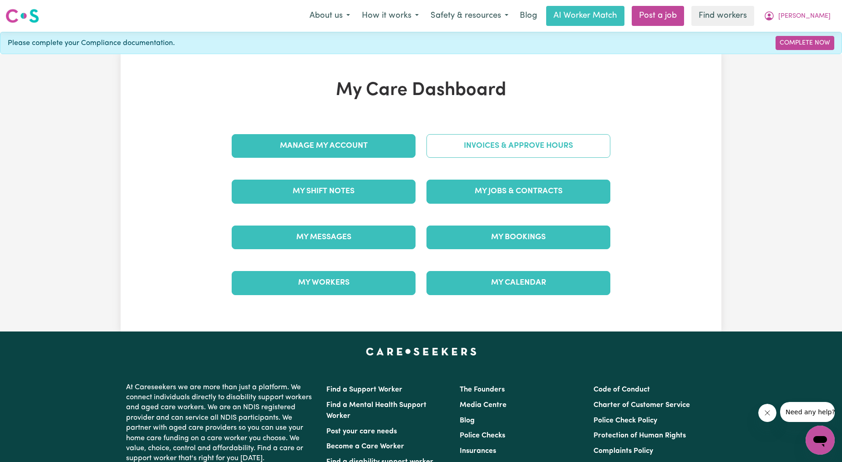
click at [560, 156] on link "Invoices & Approve Hours" at bounding box center [518, 146] width 184 height 24
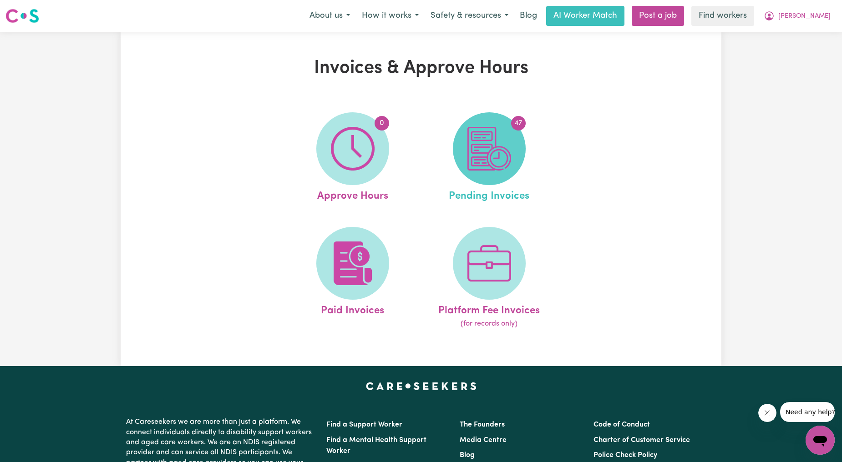
click at [492, 158] on img at bounding box center [489, 149] width 44 height 44
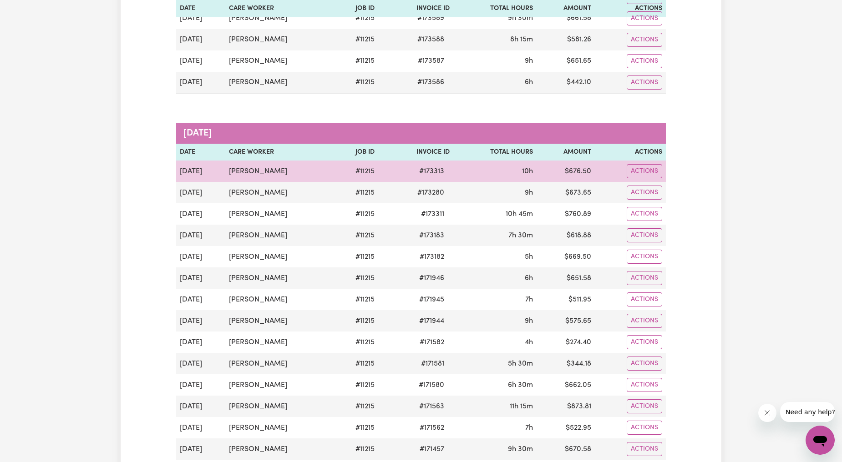
scroll to position [337, 0]
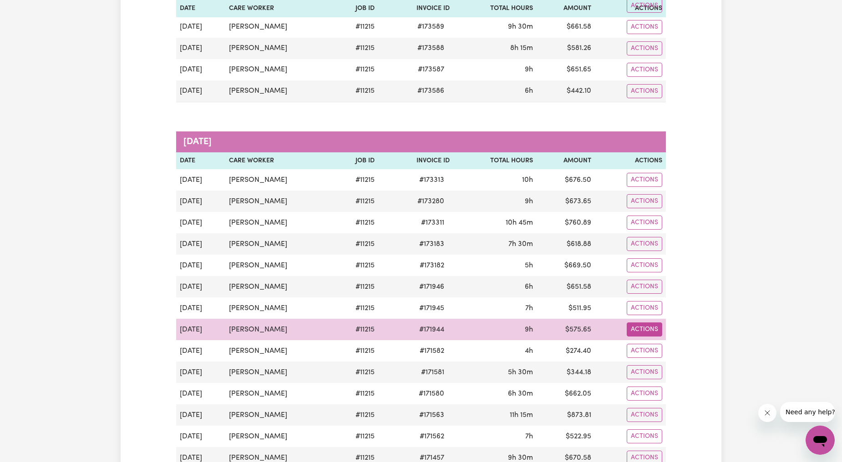
click at [634, 334] on button "Actions" at bounding box center [644, 330] width 35 height 14
click at [654, 353] on link "Download Invoice" at bounding box center [668, 351] width 83 height 18
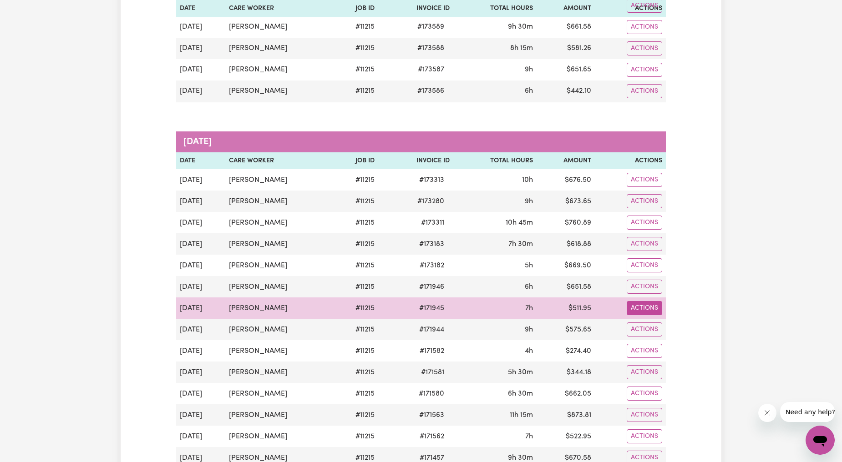
click at [638, 312] on button "Actions" at bounding box center [644, 308] width 35 height 14
click at [657, 329] on link "Download Invoice" at bounding box center [668, 330] width 83 height 18
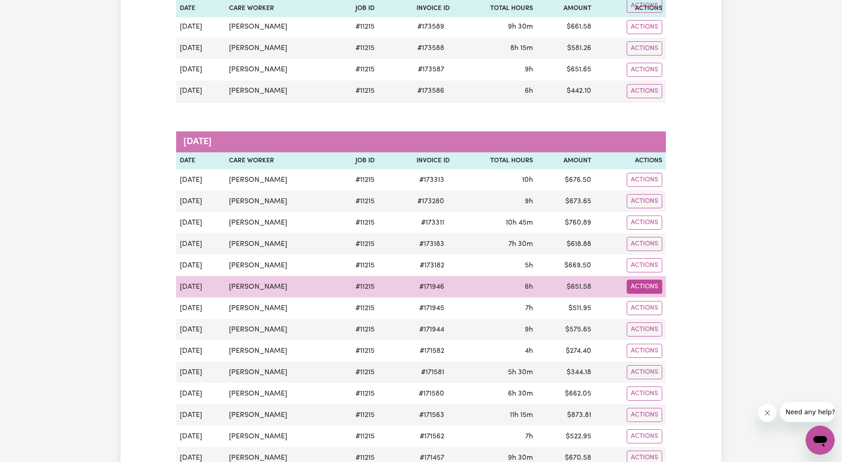
click at [654, 288] on button "Actions" at bounding box center [644, 287] width 35 height 14
click at [657, 310] on link "Download Invoice" at bounding box center [668, 308] width 83 height 18
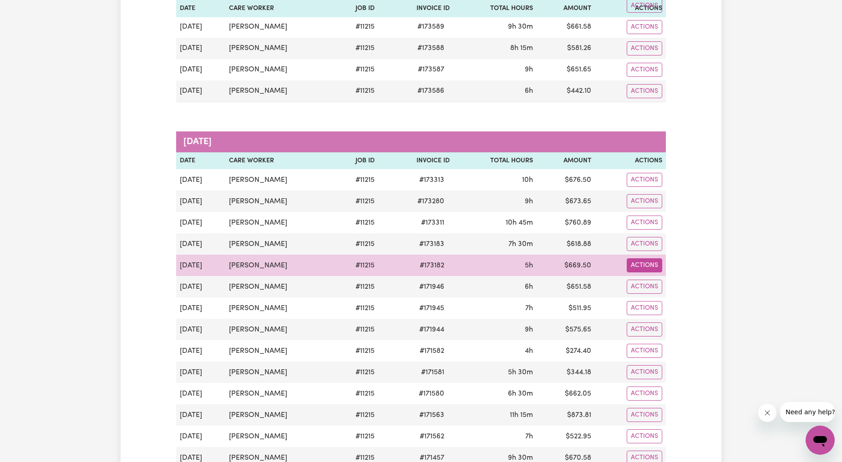
click at [650, 273] on button "Actions" at bounding box center [644, 265] width 35 height 14
click at [658, 281] on link "Download Invoice" at bounding box center [668, 287] width 83 height 18
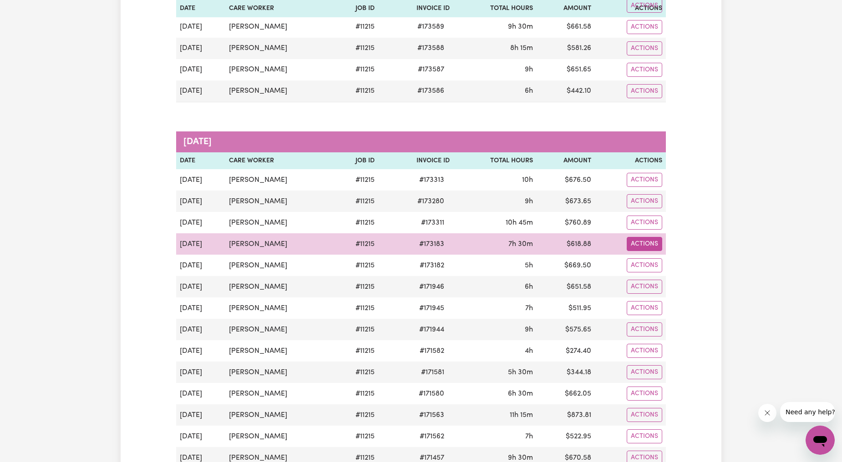
click at [636, 248] on button "Actions" at bounding box center [644, 244] width 35 height 14
click at [645, 260] on link "Download Invoice" at bounding box center [668, 266] width 83 height 18
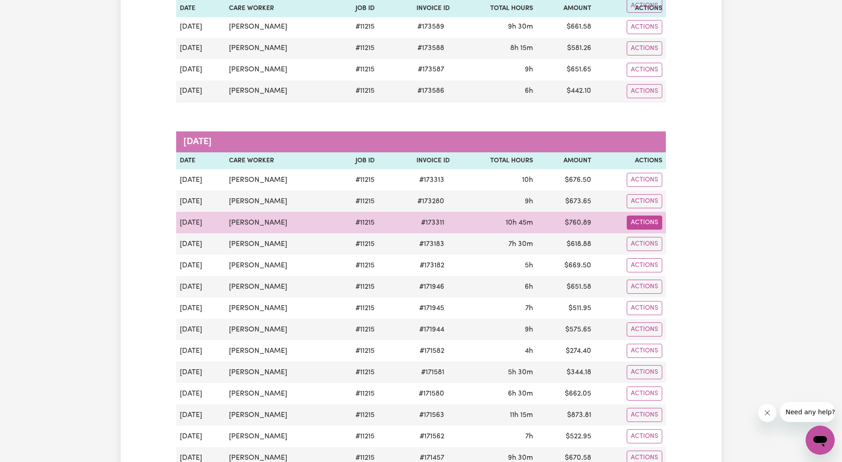
click at [642, 226] on button "Actions" at bounding box center [644, 223] width 35 height 14
click at [642, 243] on link "Download Invoice" at bounding box center [668, 244] width 83 height 18
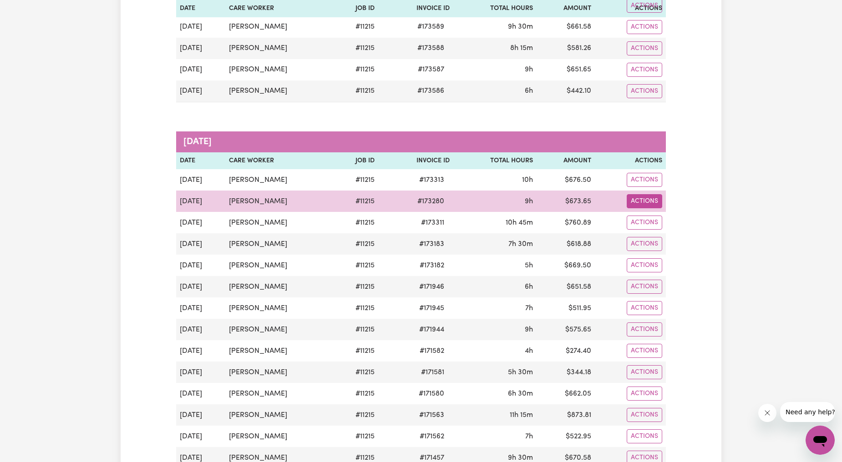
click at [645, 205] on button "Actions" at bounding box center [644, 201] width 35 height 14
click at [654, 221] on link "Download Invoice" at bounding box center [668, 223] width 83 height 18
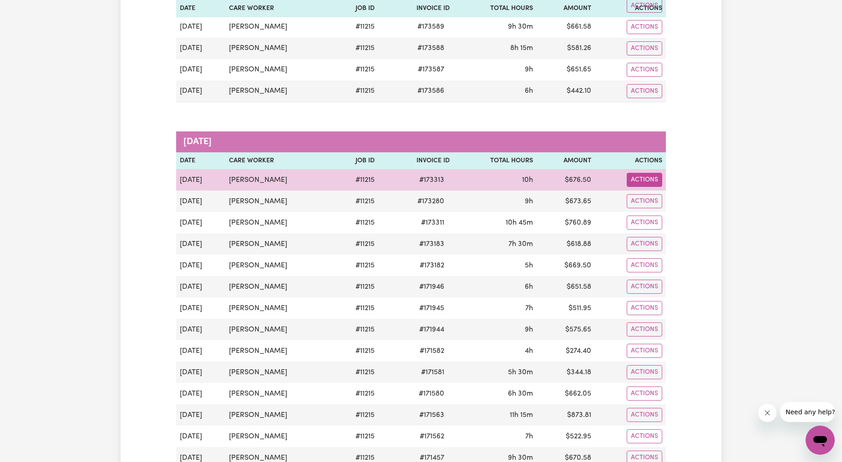
click at [648, 182] on button "Actions" at bounding box center [644, 180] width 35 height 14
click at [645, 203] on link "Download Invoice" at bounding box center [668, 201] width 83 height 18
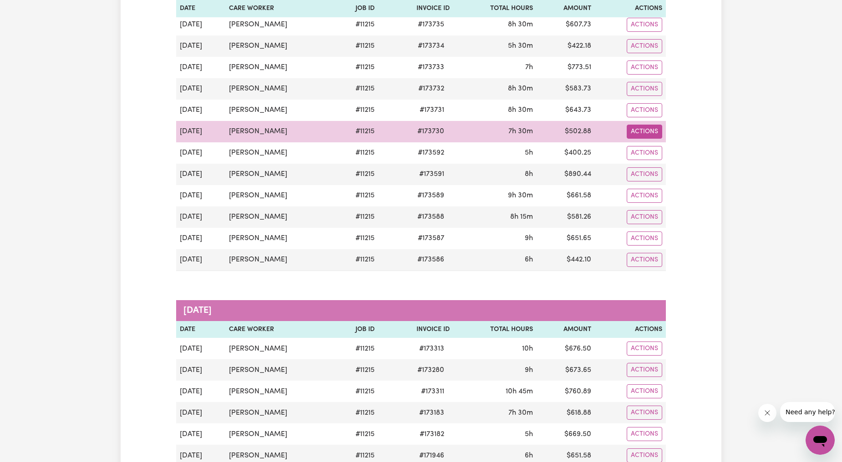
scroll to position [0, 0]
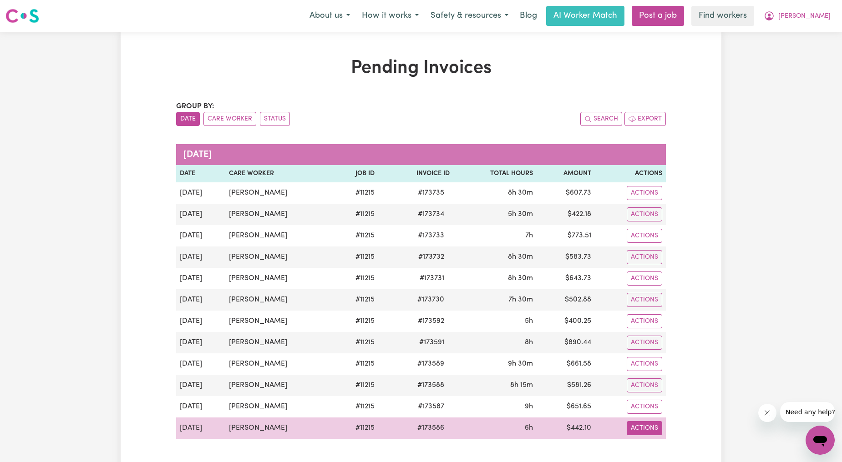
click at [654, 428] on button "Actions" at bounding box center [644, 428] width 35 height 14
click at [664, 365] on link "Download Invoice" at bounding box center [668, 370] width 83 height 18
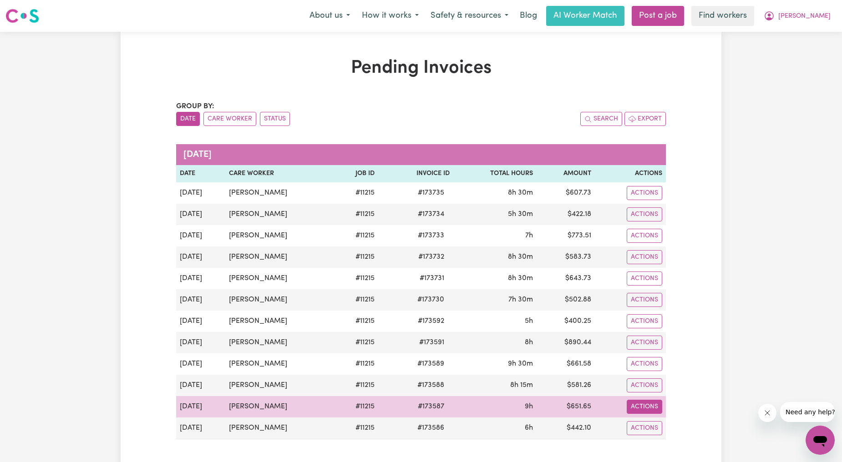
click at [649, 406] on button "Actions" at bounding box center [644, 407] width 35 height 14
click at [650, 347] on link "Download Invoice" at bounding box center [668, 349] width 83 height 18
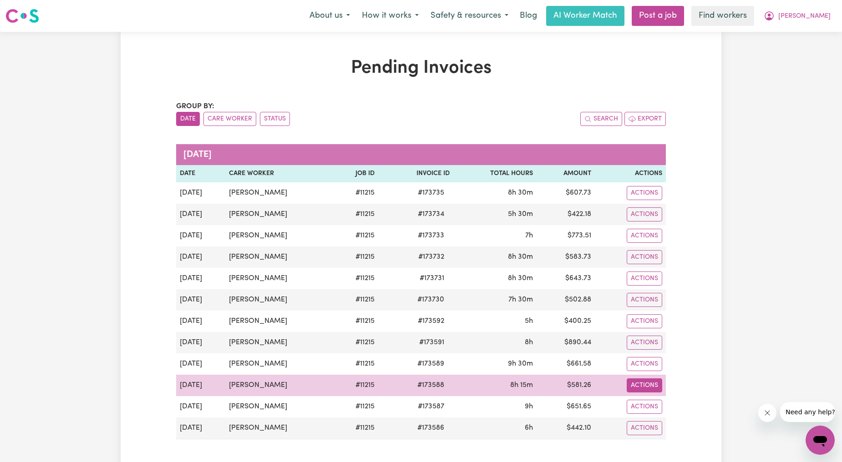
click at [651, 380] on button "Actions" at bounding box center [644, 386] width 35 height 14
click at [678, 416] on link "Download Invoice" at bounding box center [668, 407] width 83 height 18
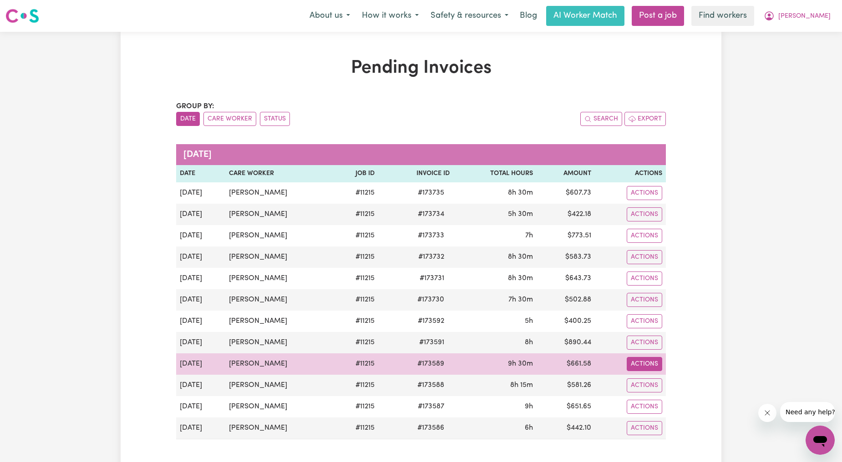
click at [650, 367] on button "Actions" at bounding box center [644, 364] width 35 height 14
click at [661, 382] on link "Download Invoice" at bounding box center [668, 385] width 83 height 18
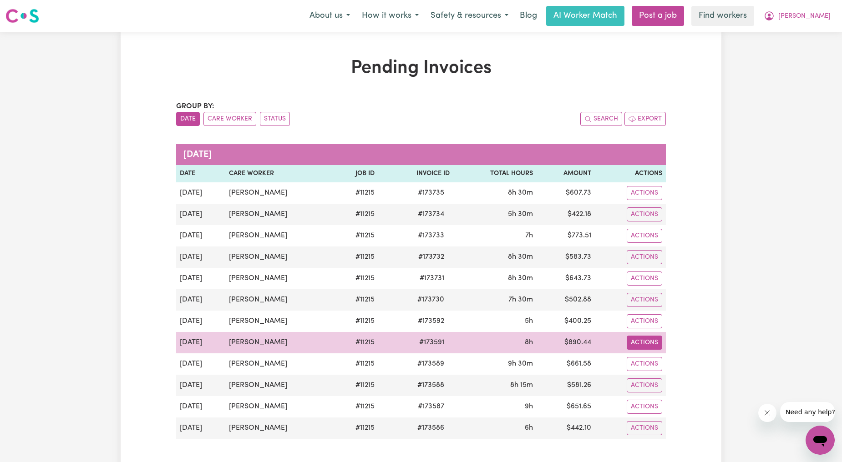
click at [653, 343] on button "Actions" at bounding box center [644, 343] width 35 height 14
click at [655, 367] on link "Download Invoice" at bounding box center [668, 364] width 83 height 18
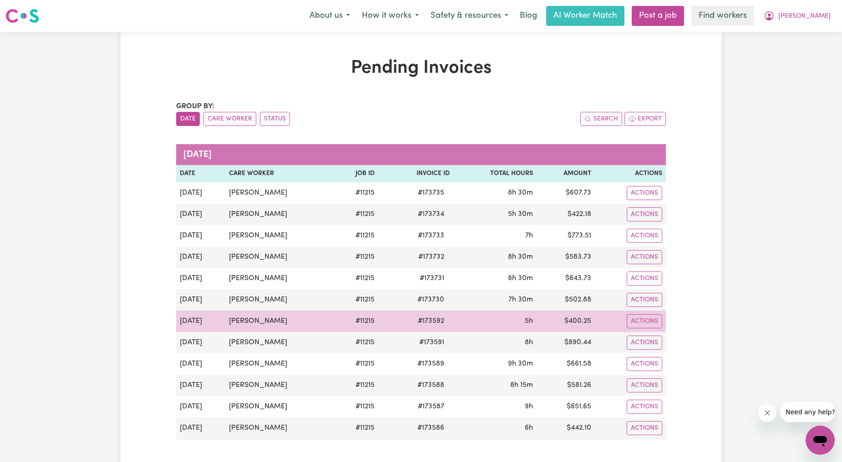
click at [638, 330] on td "Actions" at bounding box center [630, 321] width 71 height 21
click at [643, 325] on button "Actions" at bounding box center [644, 321] width 35 height 14
click at [637, 336] on link "Download Invoice" at bounding box center [668, 343] width 83 height 18
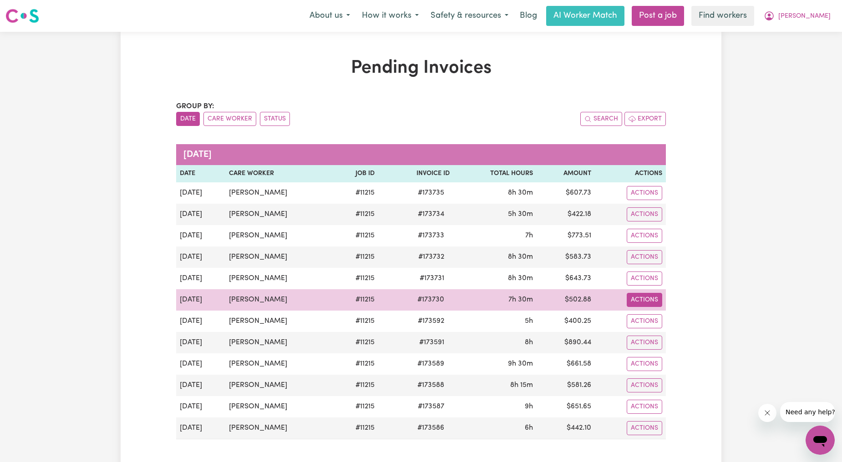
click at [634, 305] on button "Actions" at bounding box center [644, 300] width 35 height 14
click at [647, 320] on link "Download Invoice" at bounding box center [668, 321] width 83 height 18
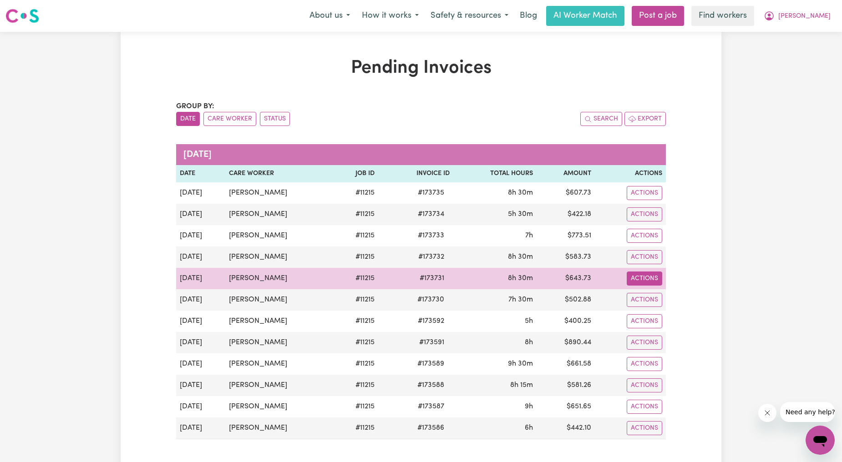
click at [642, 277] on button "Actions" at bounding box center [644, 279] width 35 height 14
click at [647, 296] on link "Download Invoice" at bounding box center [668, 300] width 83 height 18
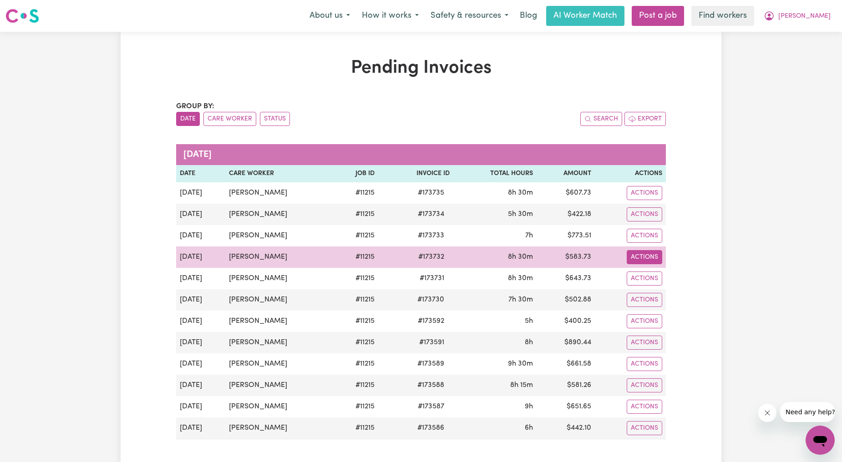
click at [649, 258] on button "Actions" at bounding box center [644, 257] width 35 height 14
click at [657, 276] on link "Download Invoice" at bounding box center [668, 278] width 83 height 18
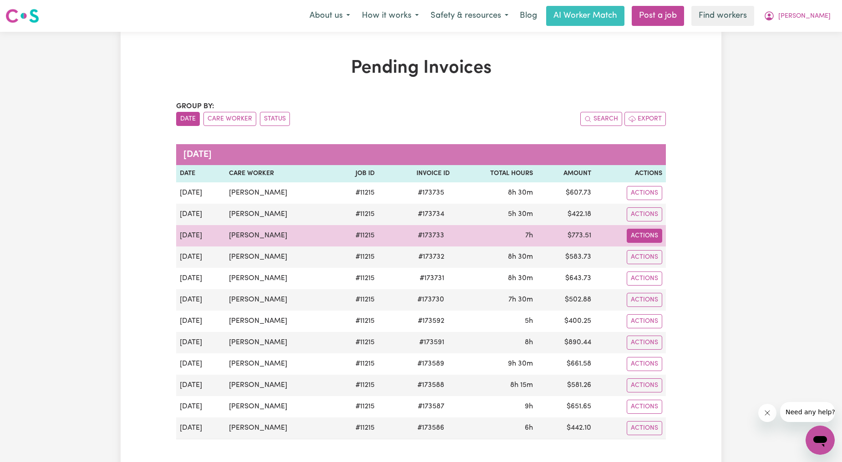
click at [643, 233] on button "Actions" at bounding box center [644, 236] width 35 height 14
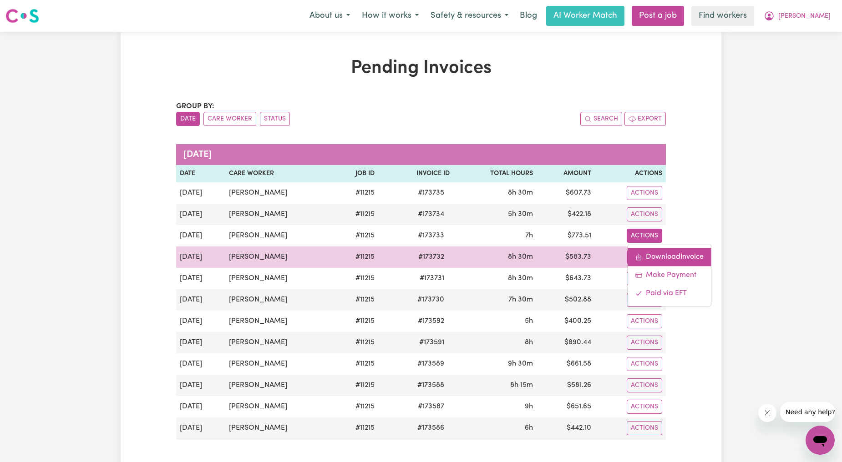
click at [653, 252] on link "Download Invoice" at bounding box center [668, 257] width 83 height 18
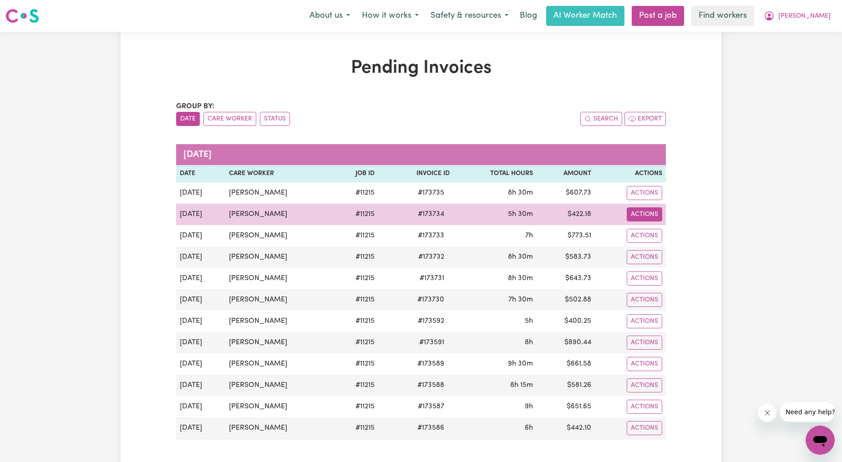
click at [648, 217] on button "Actions" at bounding box center [644, 214] width 35 height 14
click at [643, 238] on link "Download Invoice" at bounding box center [668, 236] width 83 height 18
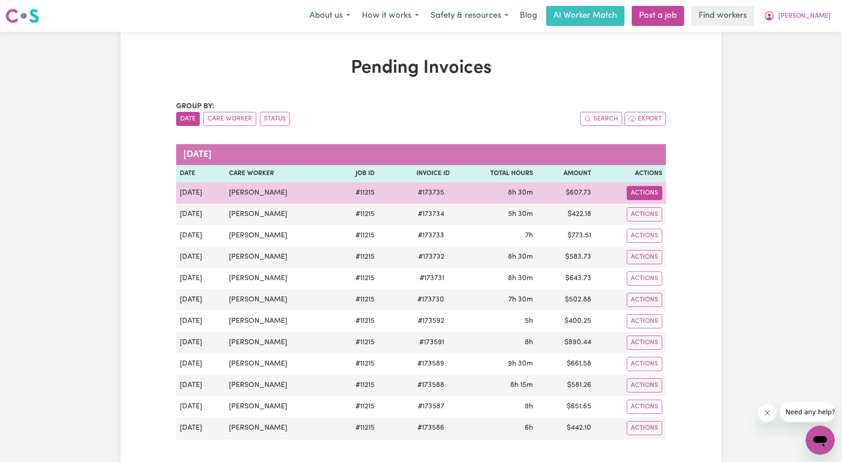
click at [643, 198] on button "Actions" at bounding box center [644, 193] width 35 height 14
click at [638, 215] on icon "Download invoice #173735" at bounding box center [638, 214] width 7 height 7
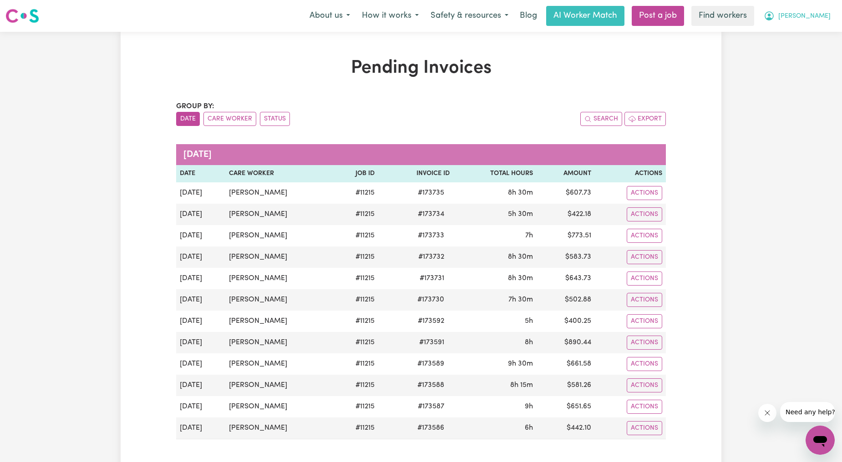
click at [774, 13] on icon "My Account" at bounding box center [768, 15] width 11 height 11
click at [799, 35] on link "My Dashboard" at bounding box center [800, 35] width 72 height 17
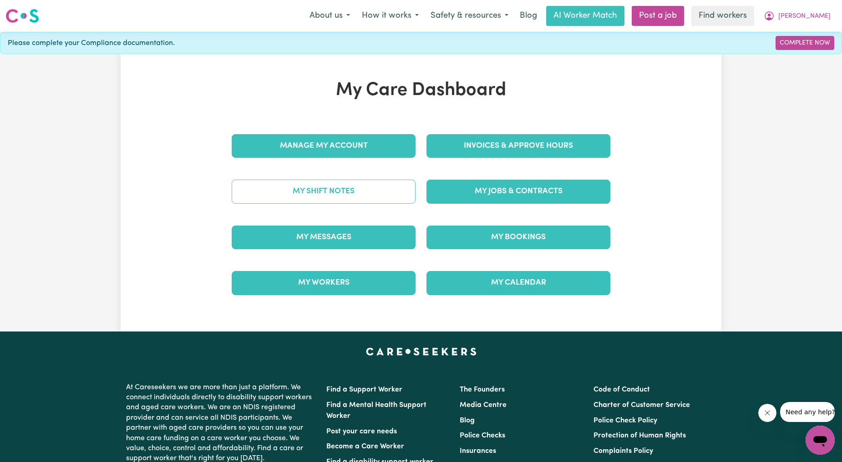
click at [339, 188] on link "My Shift Notes" at bounding box center [324, 192] width 184 height 24
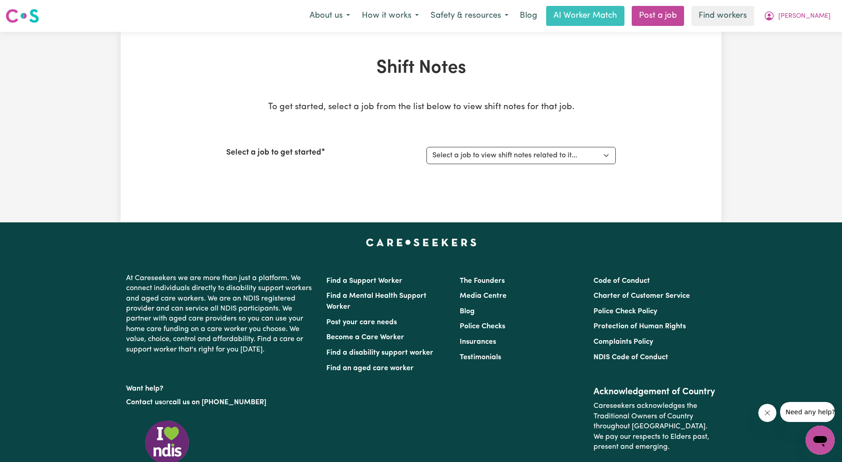
click at [535, 136] on div "Select a job to get started Select a job to view shift notes related to it... S…" at bounding box center [420, 155] width 389 height 39
click at [589, 162] on select "Select a job to view shift notes related to it... Support Worker Needed ONE OFF…" at bounding box center [520, 155] width 189 height 17
click at [426, 147] on select "Select a job to view shift notes related to it... Support Worker Needed ONE OFF…" at bounding box center [520, 155] width 189 height 17
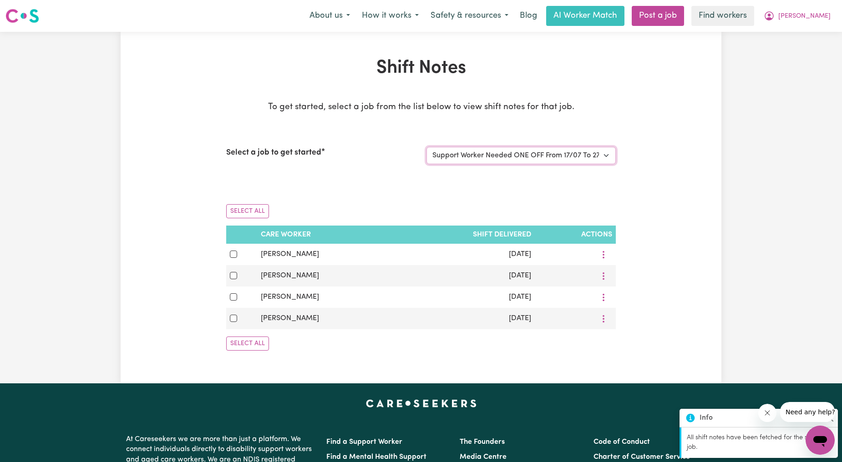
click at [543, 157] on select "Select a job to view shift notes related to it... Support Worker Needed ONE OFF…" at bounding box center [520, 155] width 189 height 17
select select "11215"
click at [426, 147] on select "Select a job to view shift notes related to it... Support Worker Needed ONE OFF…" at bounding box center [520, 155] width 189 height 17
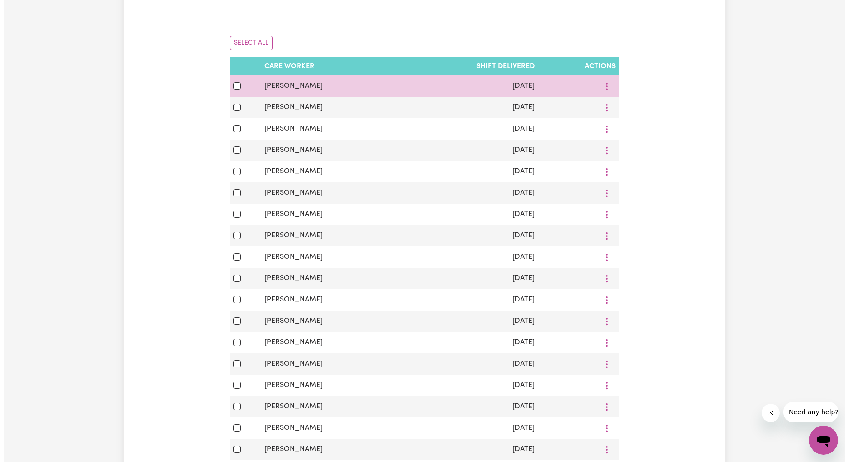
scroll to position [337, 0]
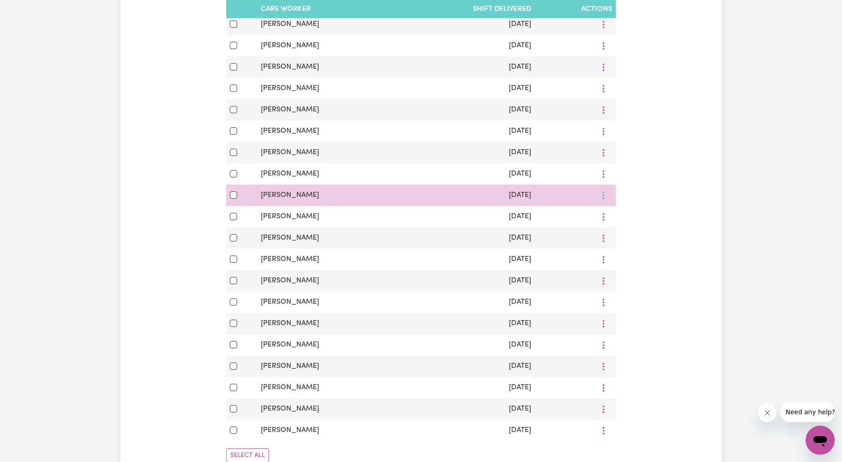
click at [601, 200] on icon "More options" at bounding box center [603, 195] width 9 height 9
click at [229, 202] on td at bounding box center [241, 195] width 31 height 21
click at [235, 194] on input "checkbox" at bounding box center [233, 195] width 7 height 7
checkbox input "true"
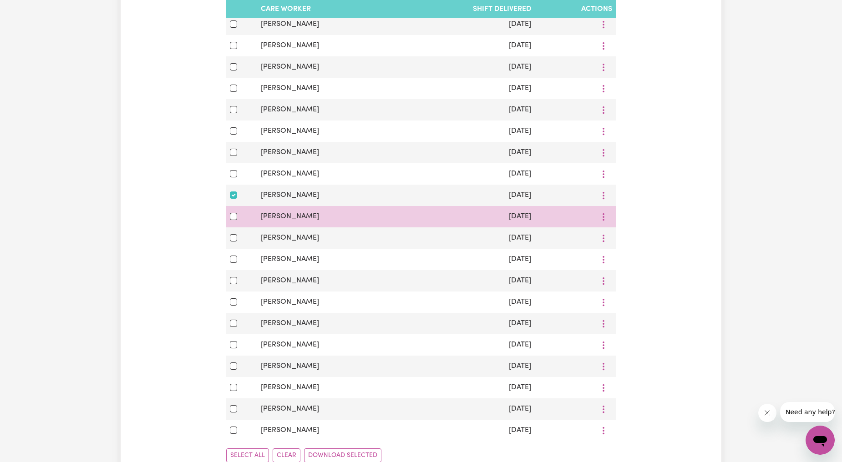
click at [232, 212] on td at bounding box center [241, 216] width 31 height 21
click at [231, 220] on input "checkbox" at bounding box center [233, 216] width 7 height 7
checkbox input "true"
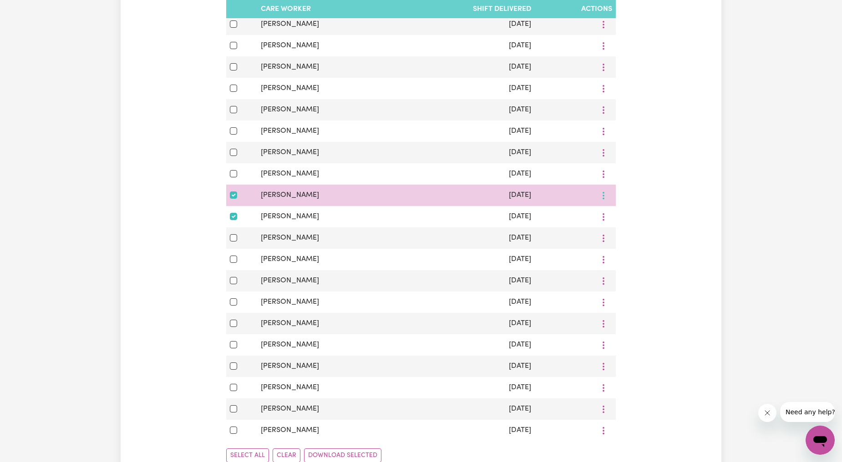
click at [605, 197] on button "More options" at bounding box center [603, 195] width 17 height 14
click at [619, 212] on link "View Shift Note" at bounding box center [634, 216] width 75 height 18
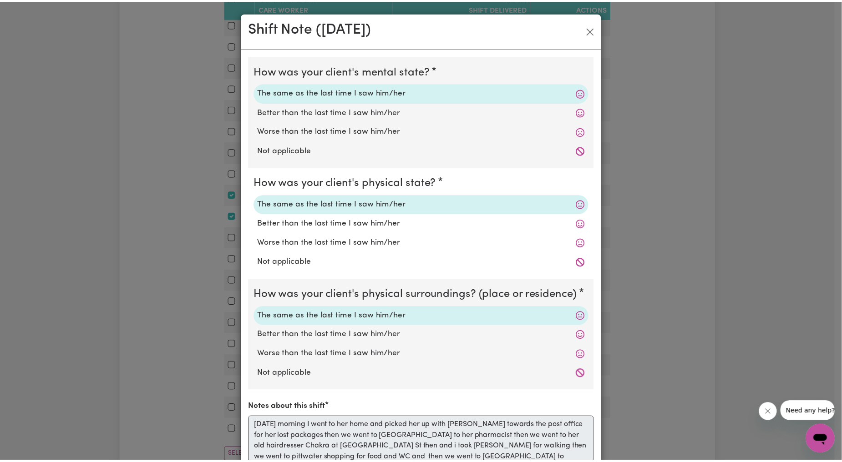
scroll to position [0, 0]
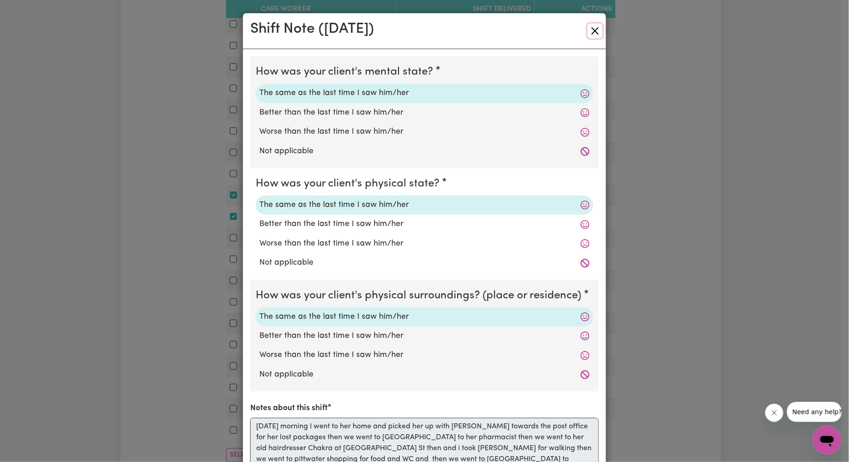
click at [595, 30] on button "Close" at bounding box center [595, 31] width 15 height 15
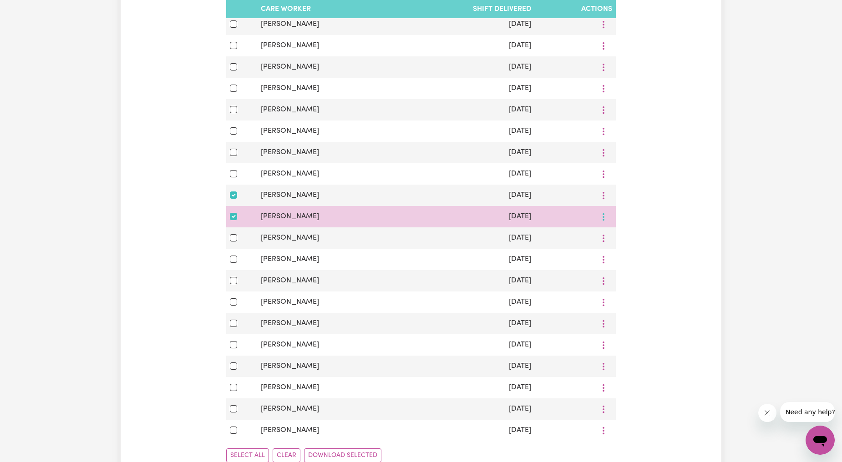
click at [606, 218] on button "More options" at bounding box center [603, 217] width 17 height 14
click at [616, 233] on link "View Shift Note" at bounding box center [634, 238] width 75 height 18
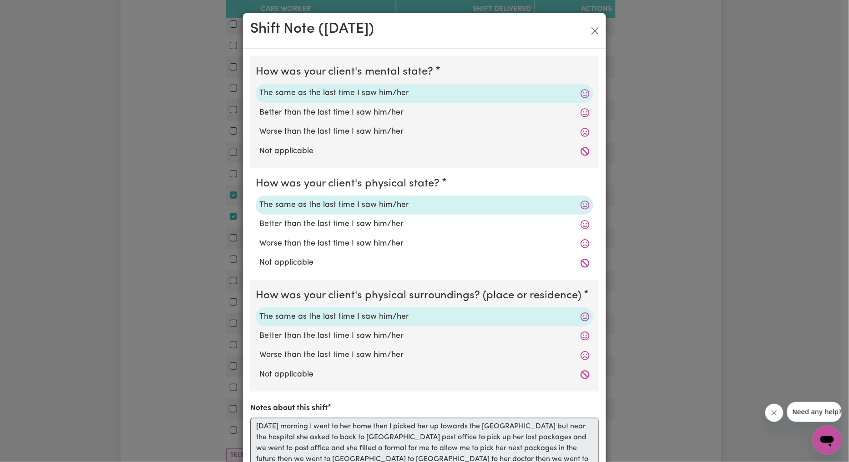
click at [187, 167] on div "Shift Note ( [DATE] ) How was your client's mental state? The same as the last …" at bounding box center [424, 231] width 849 height 462
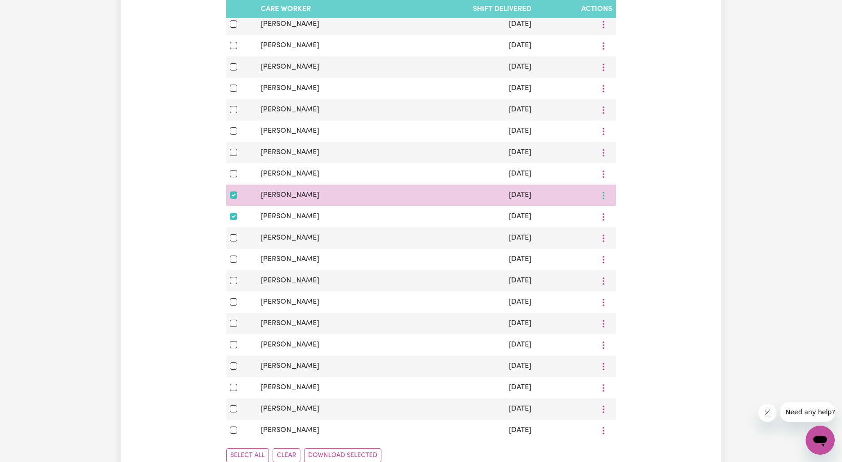
click at [603, 193] on button "More options" at bounding box center [603, 195] width 17 height 14
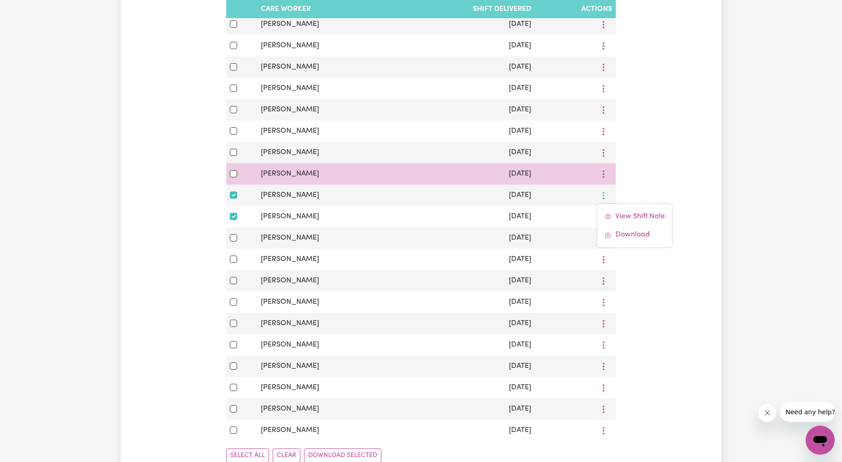
scroll to position [168, 0]
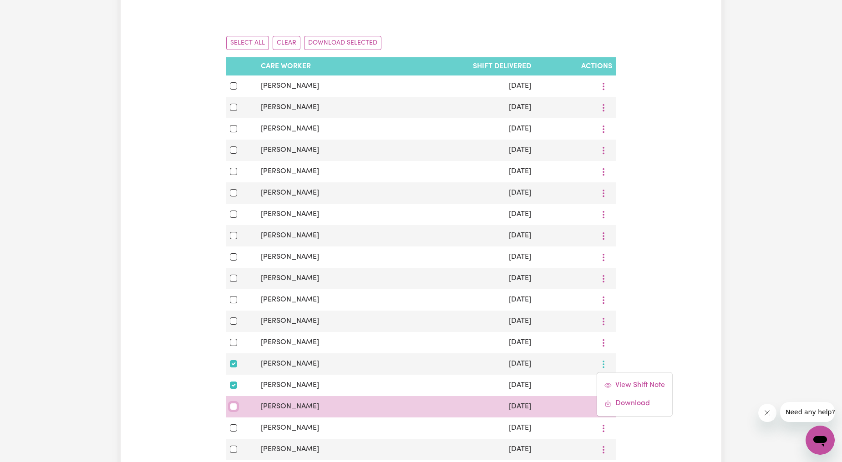
click at [231, 409] on input "checkbox" at bounding box center [233, 406] width 7 height 7
checkbox input "true"
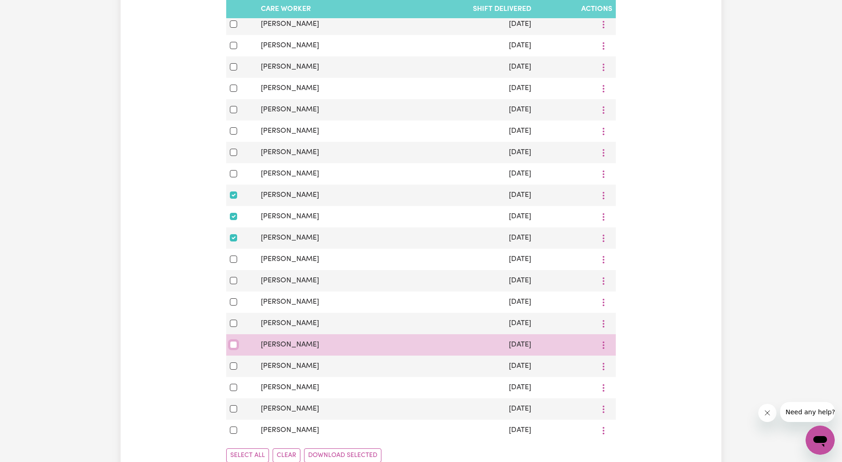
click at [231, 345] on input "checkbox" at bounding box center [233, 344] width 7 height 7
checkbox input "true"
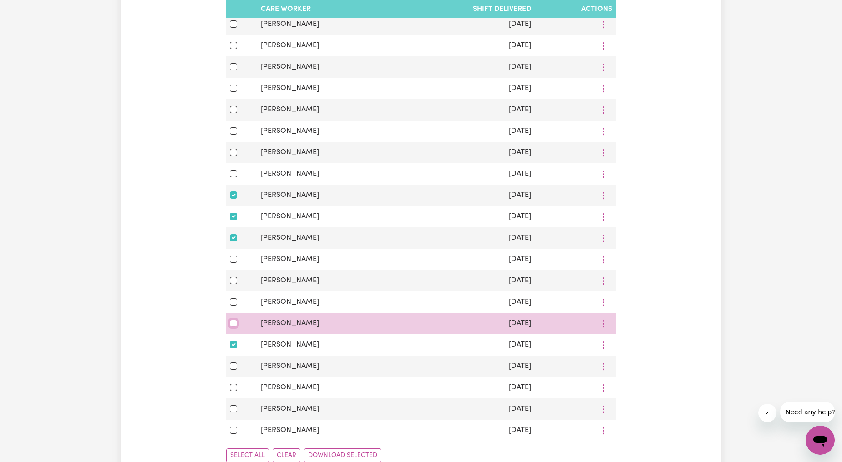
click at [232, 326] on input "checkbox" at bounding box center [233, 323] width 7 height 7
checkbox input "true"
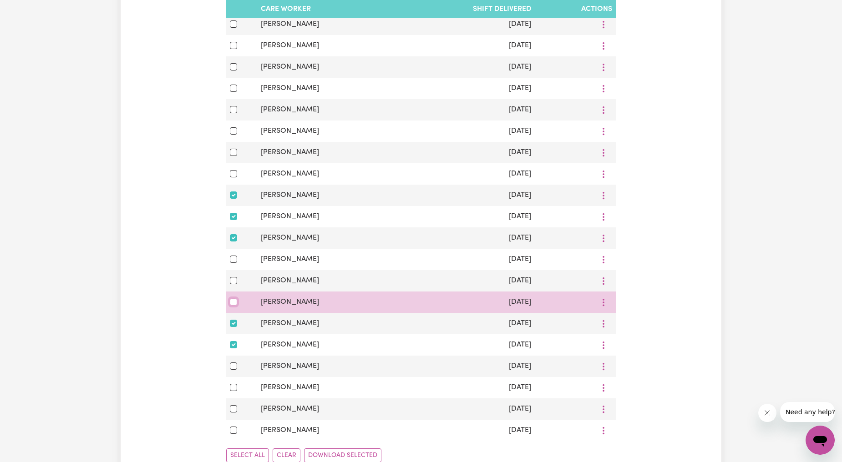
click at [235, 303] on input "checkbox" at bounding box center [233, 301] width 7 height 7
checkbox input "true"
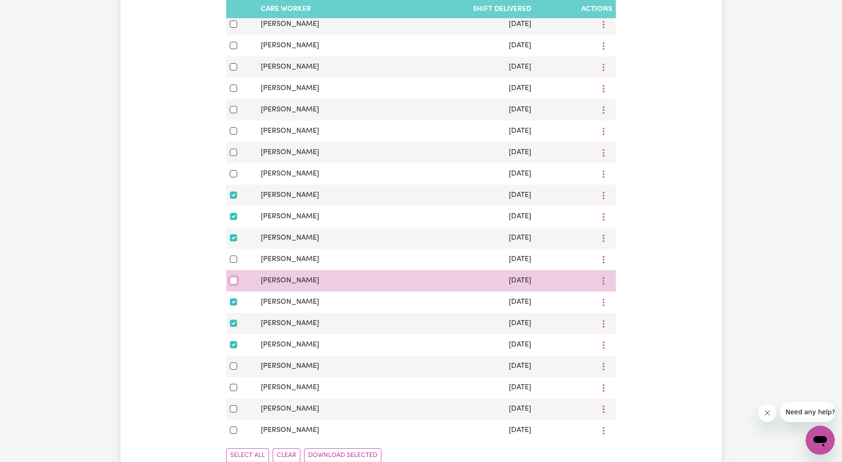
click at [230, 284] on input "checkbox" at bounding box center [233, 280] width 7 height 7
checkbox input "true"
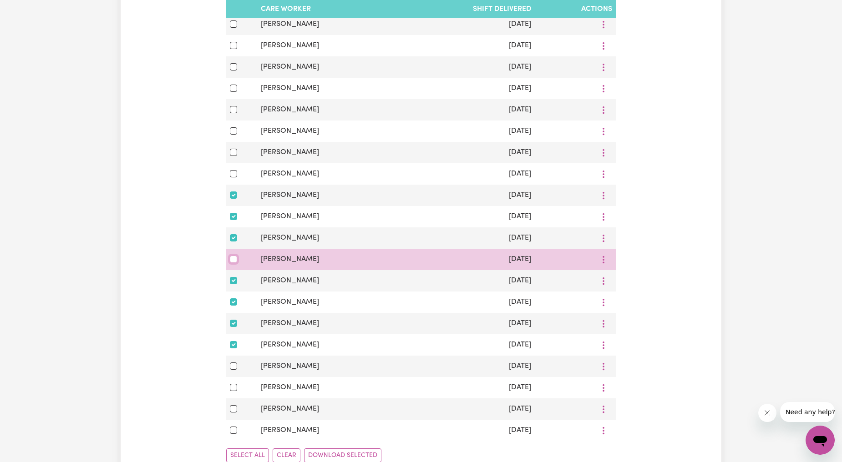
click at [233, 258] on input "checkbox" at bounding box center [233, 259] width 7 height 7
checkbox input "true"
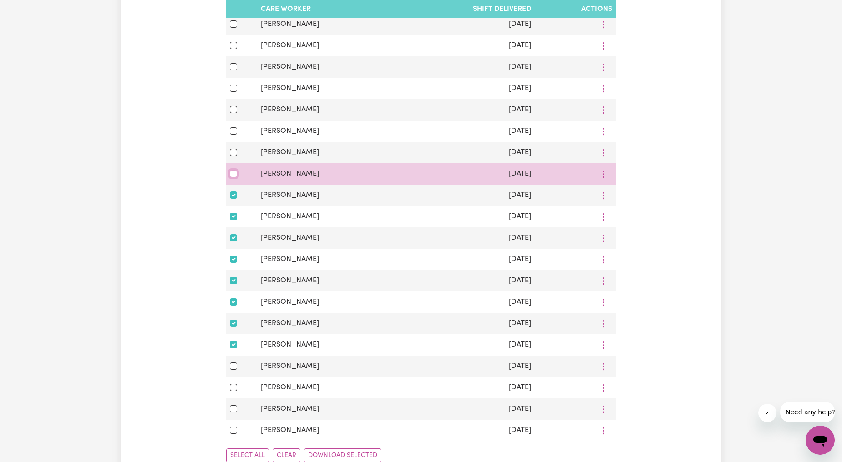
click at [233, 177] on input "checkbox" at bounding box center [233, 173] width 7 height 7
checkbox input "true"
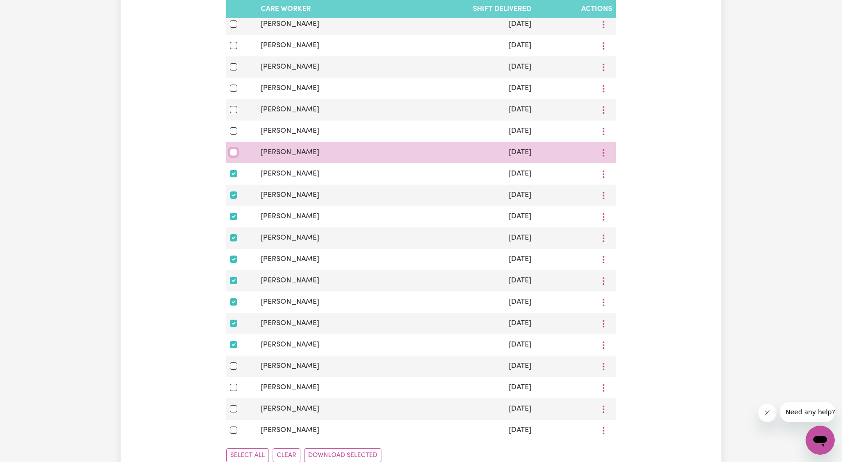
click at [234, 156] on input "checkbox" at bounding box center [233, 152] width 7 height 7
checkbox input "true"
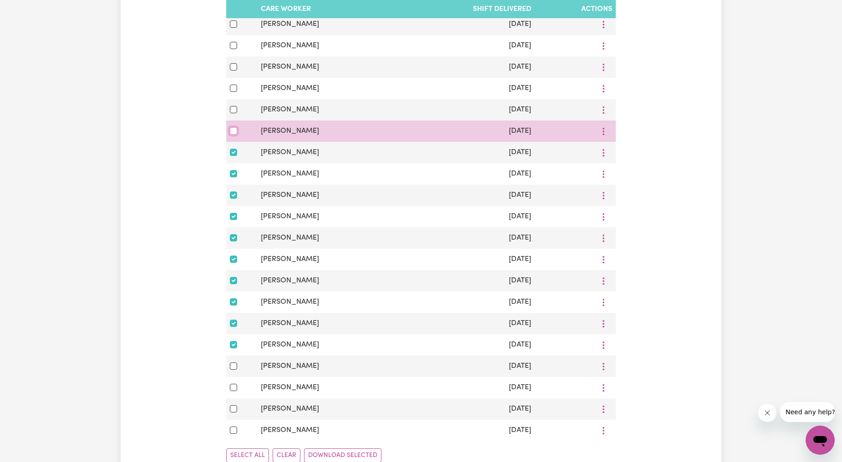
click at [231, 132] on input "checkbox" at bounding box center [233, 130] width 7 height 7
checkbox input "true"
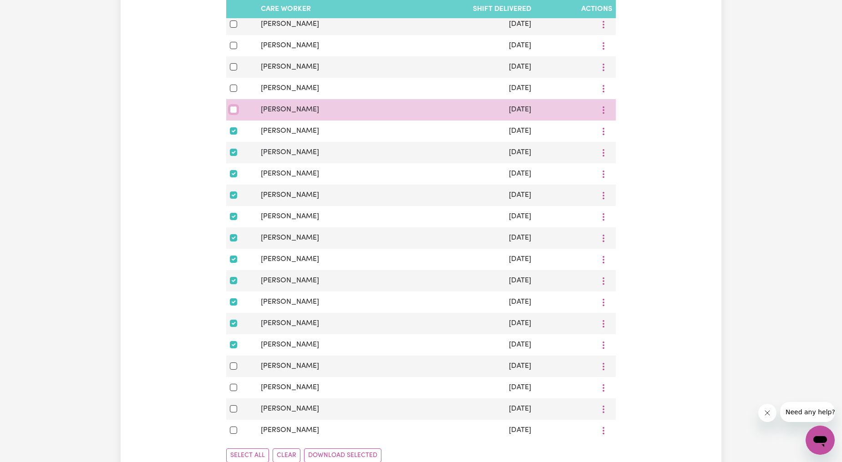
click at [232, 107] on input "checkbox" at bounding box center [233, 109] width 7 height 7
checkbox input "true"
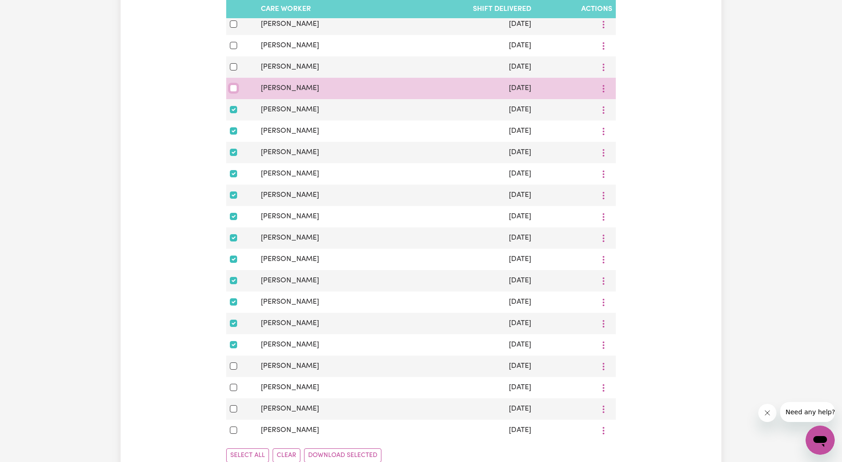
click at [234, 92] on input "checkbox" at bounding box center [233, 88] width 7 height 7
checkbox input "true"
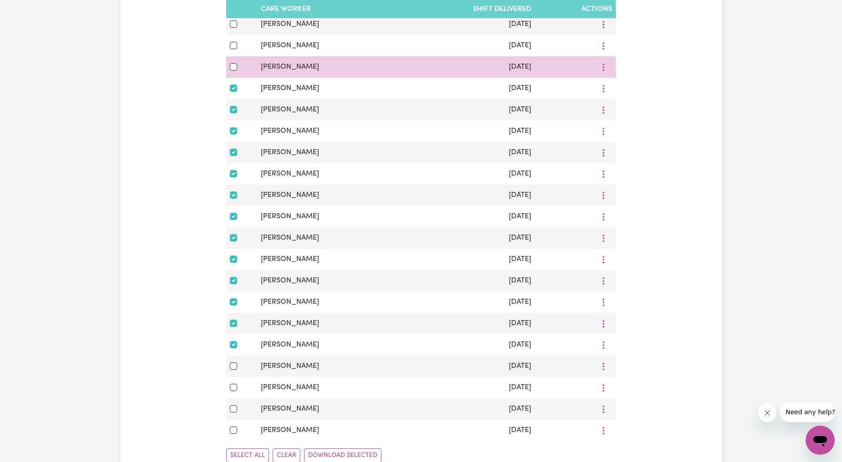
click at [232, 74] on td at bounding box center [241, 66] width 31 height 21
click at [230, 62] on div at bounding box center [242, 66] width 24 height 11
click at [236, 67] on input "checkbox" at bounding box center [233, 66] width 7 height 7
checkbox input "true"
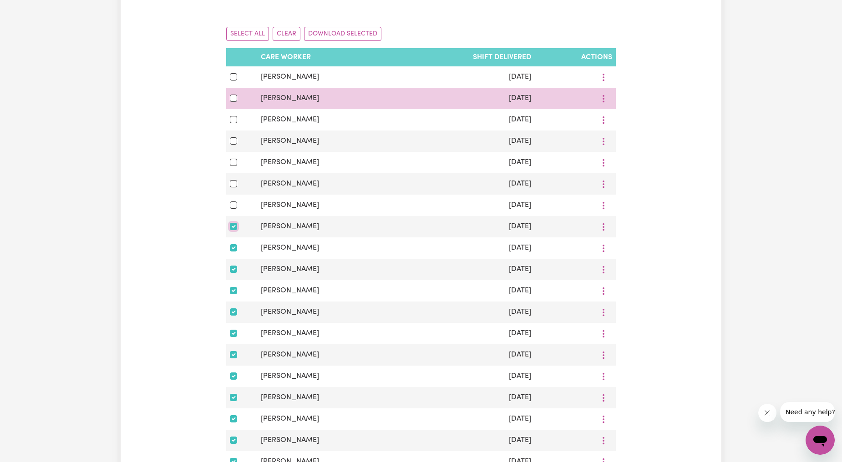
scroll to position [168, 0]
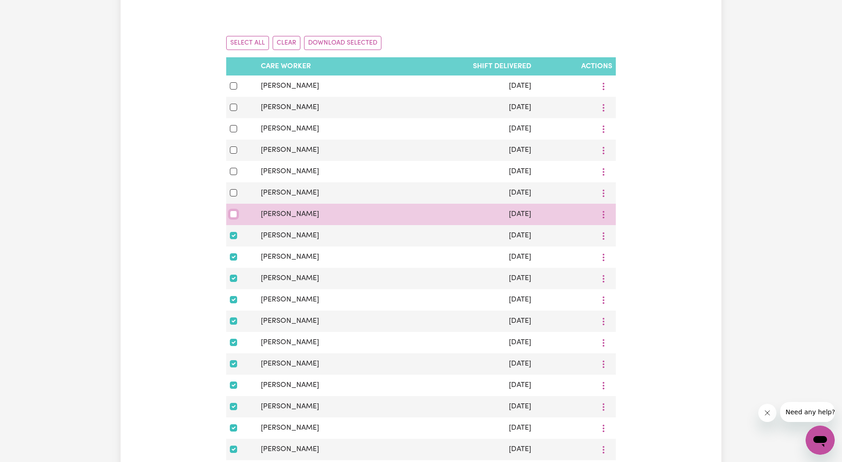
click at [233, 215] on input "checkbox" at bounding box center [233, 214] width 7 height 7
checkbox input "true"
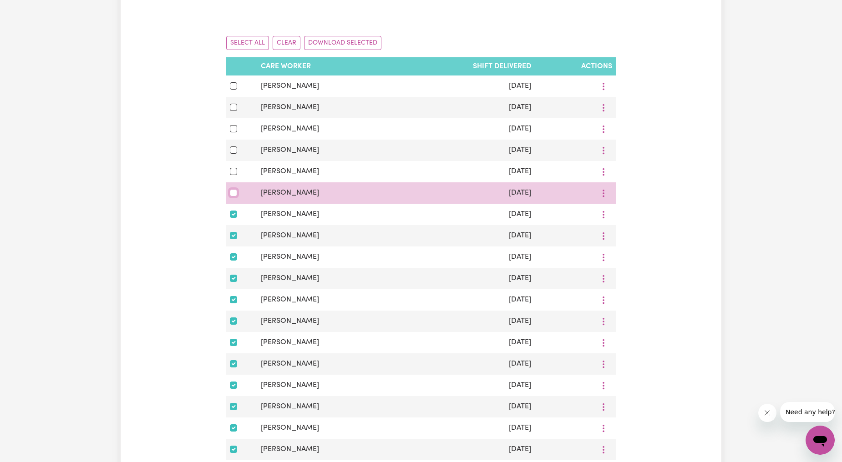
click at [235, 195] on input "checkbox" at bounding box center [233, 192] width 7 height 7
checkbox input "true"
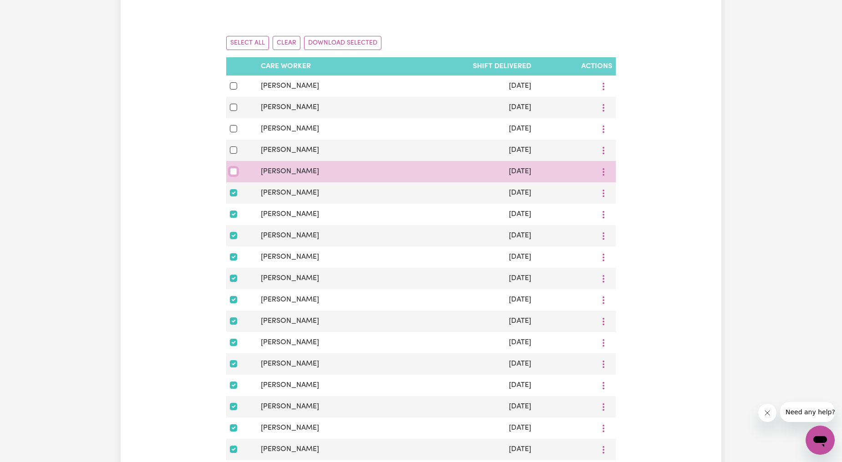
click at [231, 173] on input "checkbox" at bounding box center [233, 171] width 7 height 7
checkbox input "true"
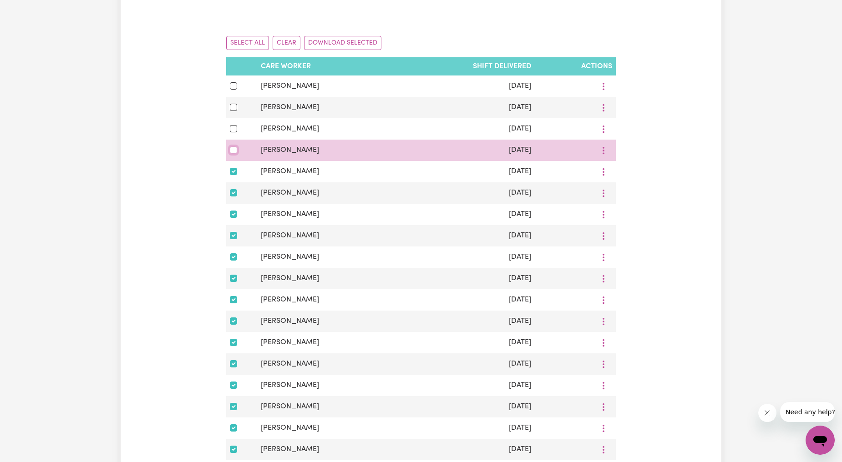
click at [231, 149] on input "checkbox" at bounding box center [233, 150] width 7 height 7
checkbox input "true"
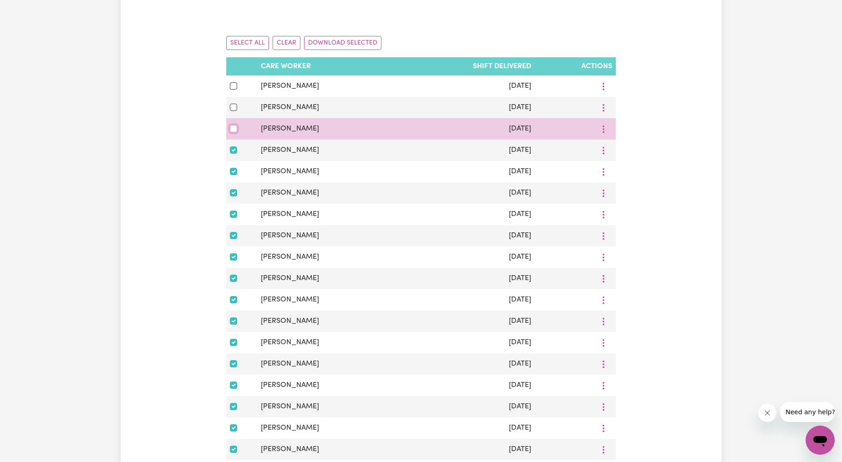
click at [234, 127] on input "checkbox" at bounding box center [233, 128] width 7 height 7
checkbox input "true"
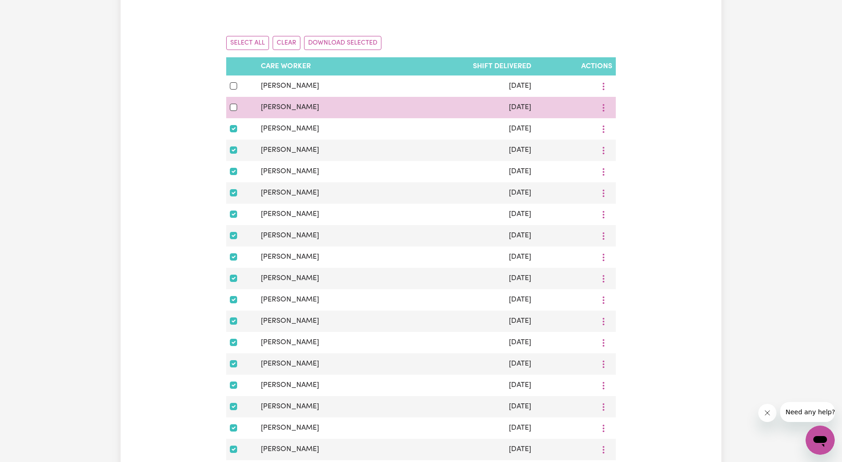
click at [232, 113] on div at bounding box center [242, 107] width 24 height 11
click at [230, 111] on input "checkbox" at bounding box center [233, 107] width 7 height 7
checkbox input "true"
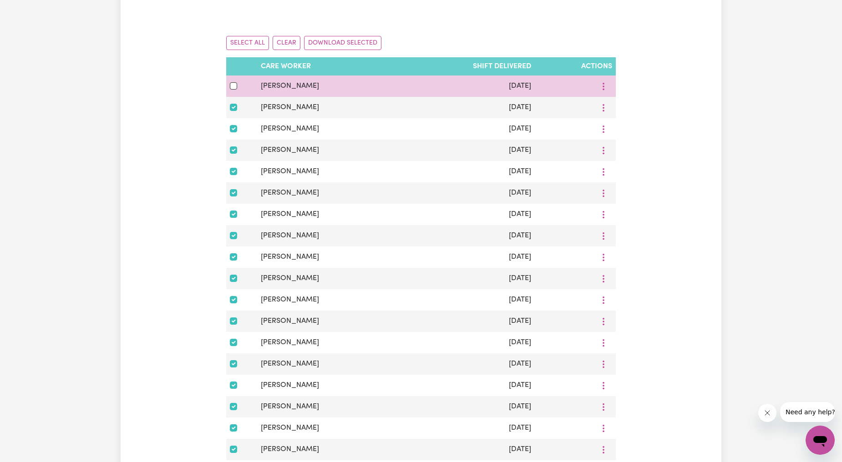
click at [232, 91] on div at bounding box center [242, 86] width 24 height 11
click at [231, 89] on input "checkbox" at bounding box center [233, 85] width 7 height 7
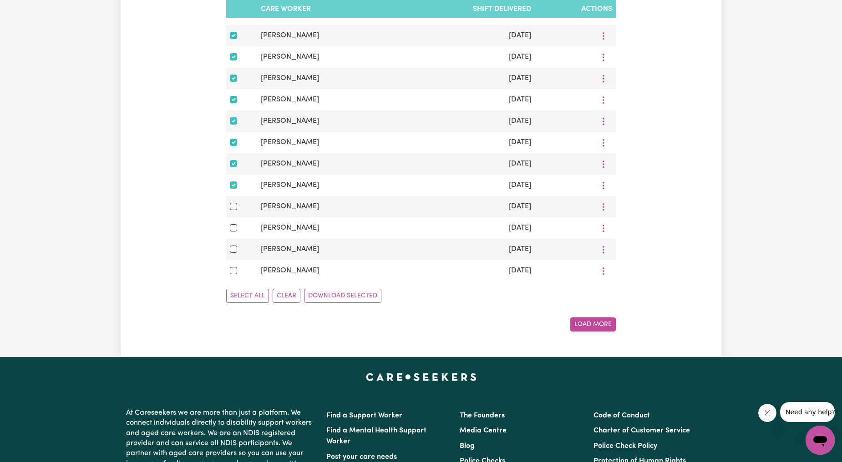
scroll to position [505, 0]
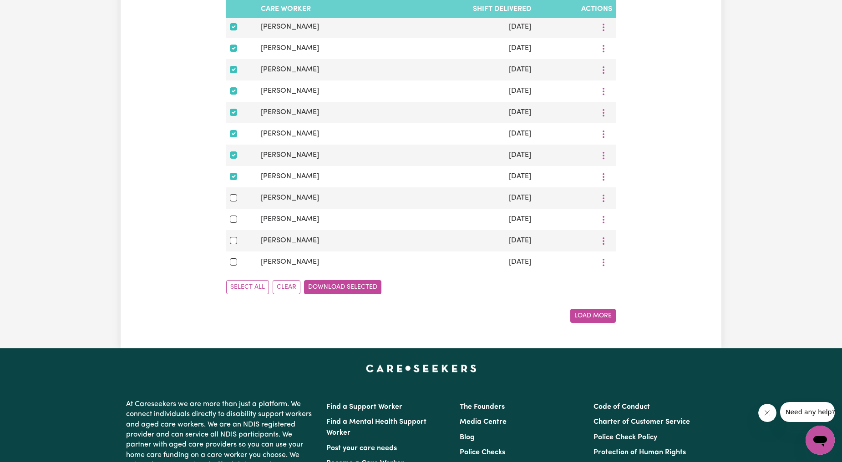
click at [339, 294] on button "Download Selected" at bounding box center [342, 287] width 77 height 14
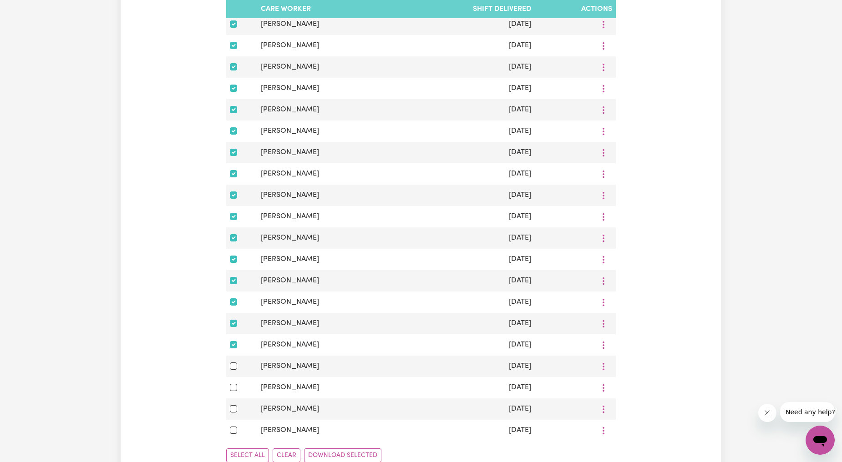
scroll to position [674, 0]
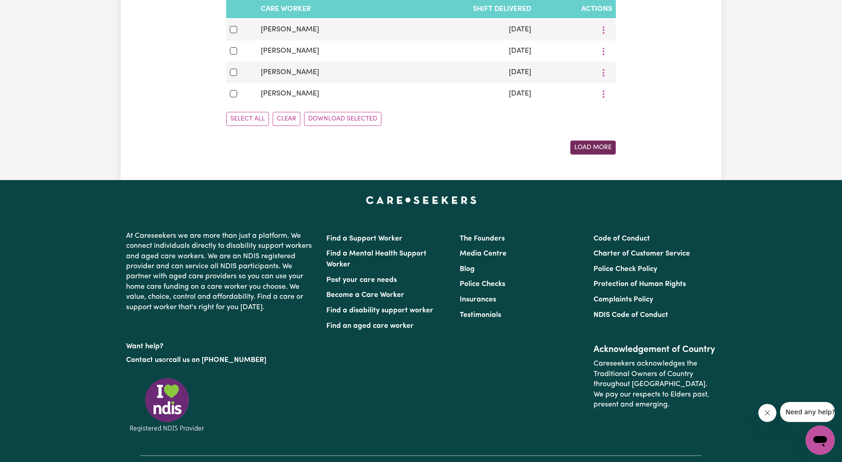
click at [576, 145] on button "Load More" at bounding box center [592, 148] width 45 height 14
checkbox input "false"
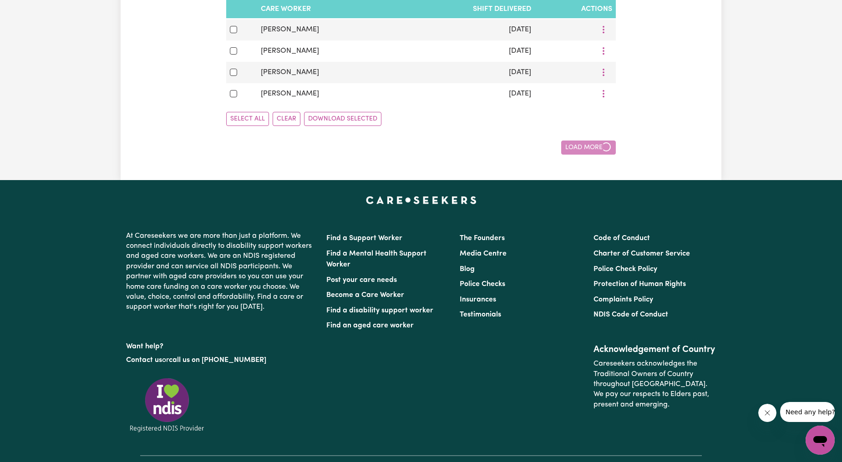
checkbox input "false"
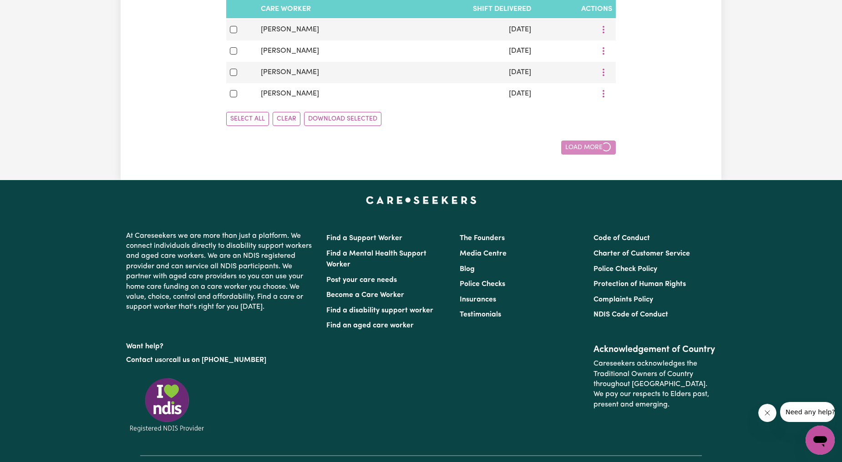
checkbox input "false"
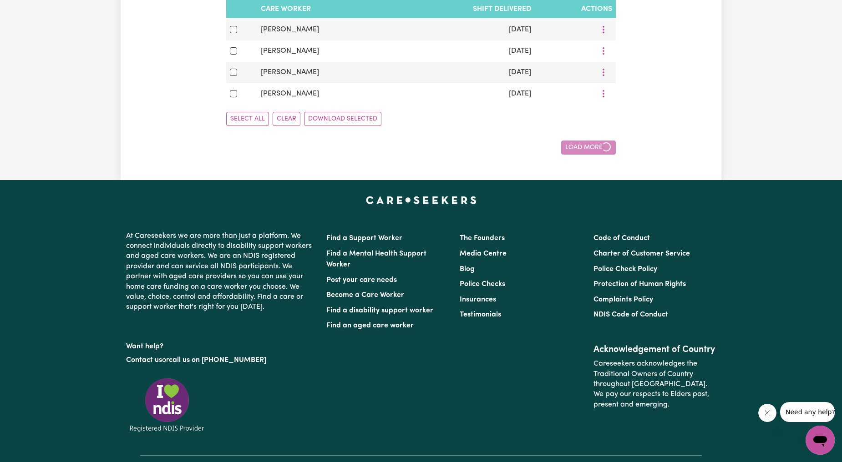
checkbox input "false"
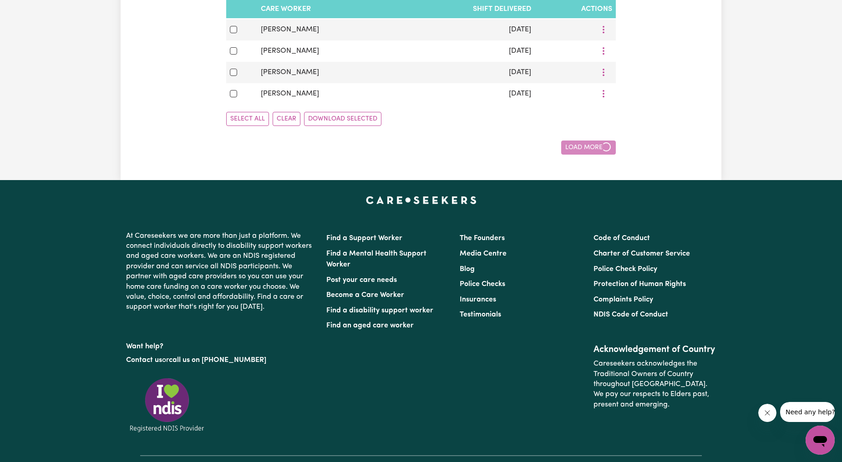
checkbox input "false"
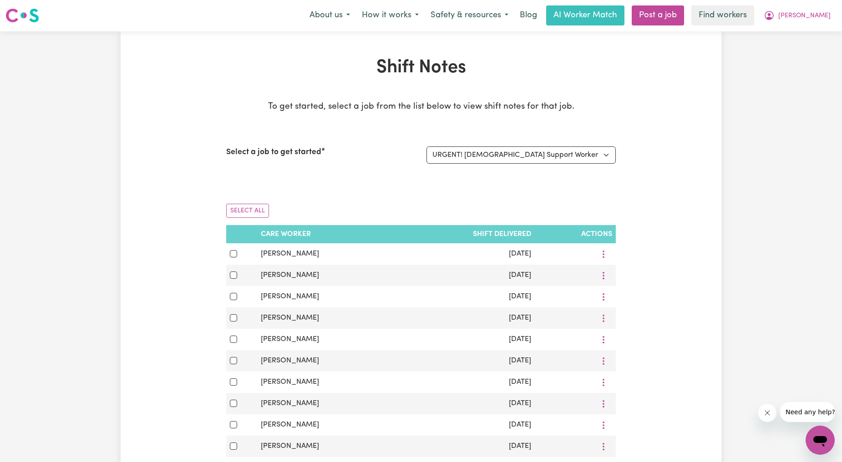
scroll to position [0, 0]
click at [817, 23] on button "[PERSON_NAME]" at bounding box center [797, 15] width 79 height 19
click at [806, 49] on link "Logout" at bounding box center [800, 52] width 72 height 17
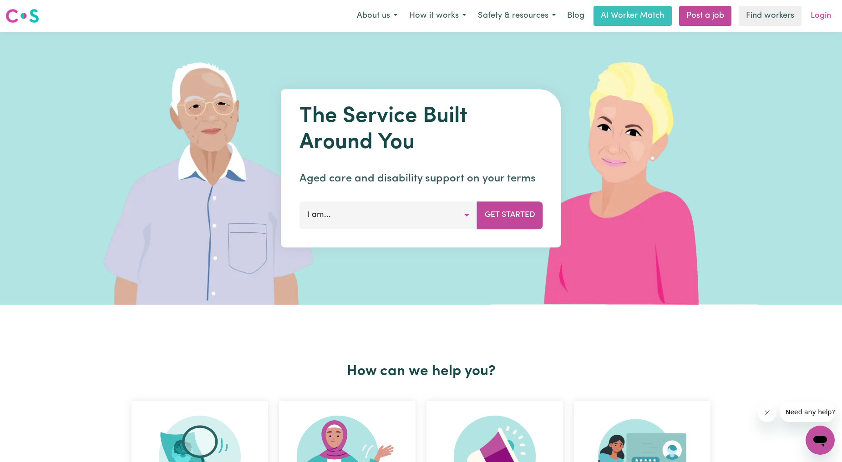
click at [819, 22] on link "Login" at bounding box center [820, 16] width 31 height 20
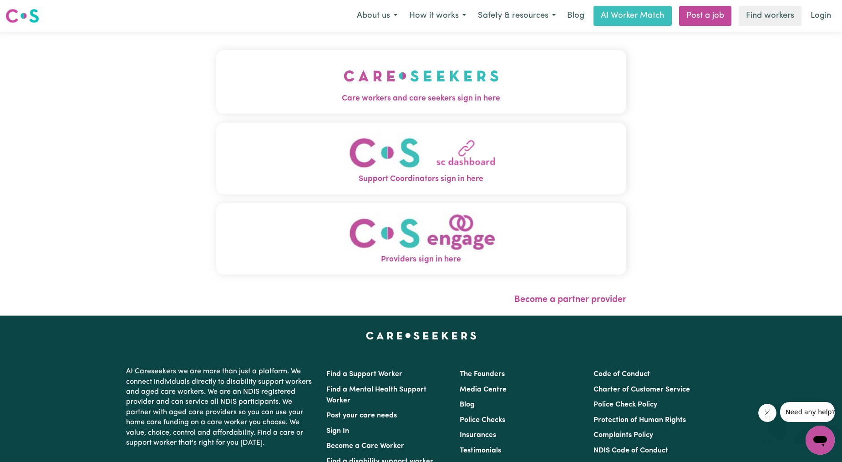
click at [502, 76] on button "Care workers and care seekers sign in here" at bounding box center [421, 82] width 410 height 64
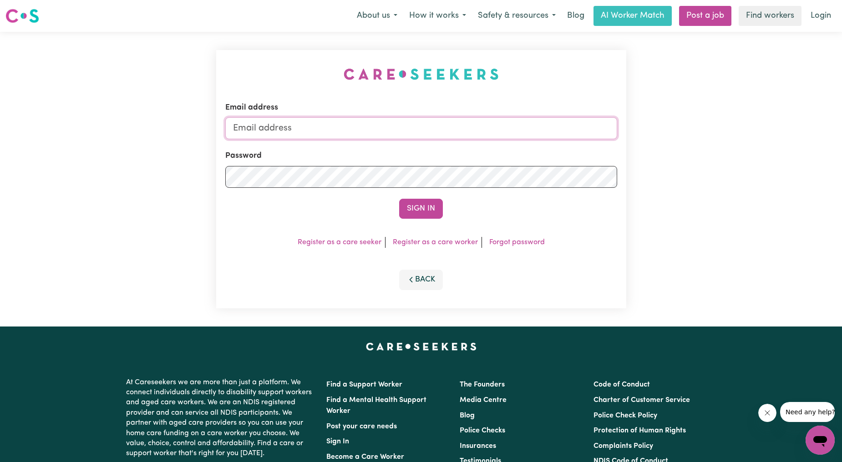
click at [493, 125] on input "Email address" at bounding box center [421, 128] width 392 height 22
drag, startPoint x: 277, startPoint y: 123, endPoint x: 476, endPoint y: 156, distance: 202.0
click at [474, 156] on form "Email address [EMAIL_ADDRESS][PERSON_NAME][DOMAIN_NAME] Password Sign In" at bounding box center [421, 160] width 392 height 117
type input "superuser~[EMAIL_ADDRESS][DOMAIN_NAME]"
click at [434, 199] on button "Sign In" at bounding box center [421, 209] width 44 height 20
